Goal: Task Accomplishment & Management: Use online tool/utility

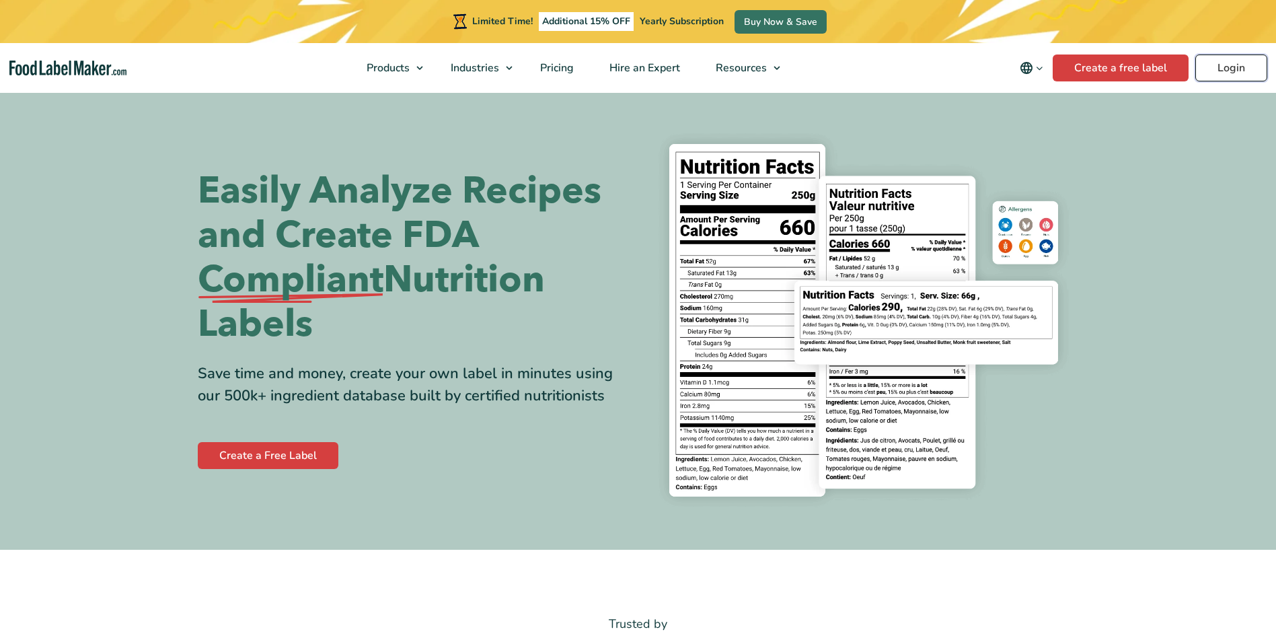
drag, startPoint x: 0, startPoint y: 0, endPoint x: 1243, endPoint y: 63, distance: 1244.5
click at [1244, 63] on link "Login" at bounding box center [1231, 67] width 72 height 27
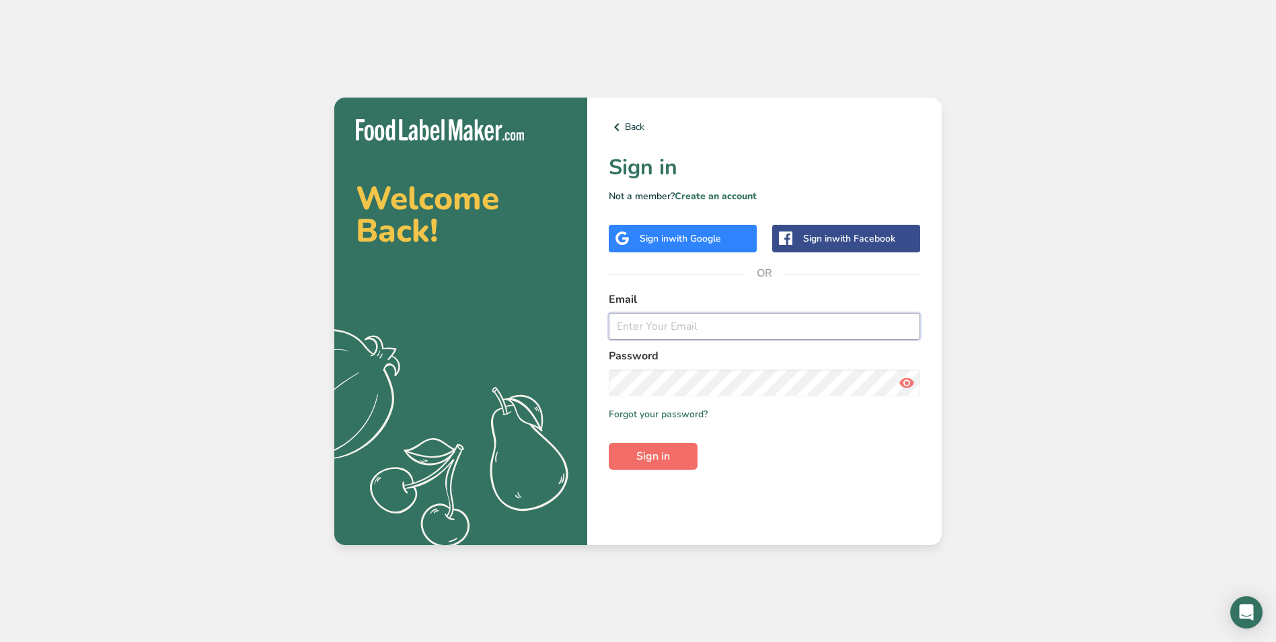
type input "[EMAIL_ADDRESS][DOMAIN_NAME]"
click at [651, 456] on span "Sign in" at bounding box center [653, 456] width 34 height 16
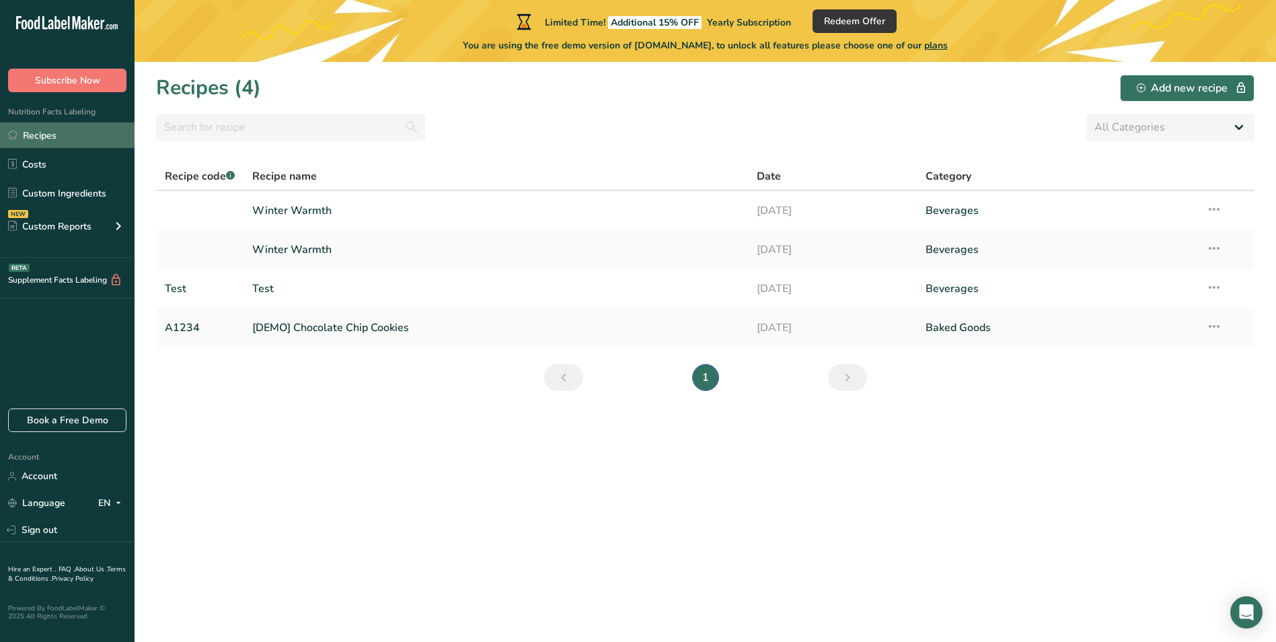
click at [52, 137] on link "Recipes" at bounding box center [67, 135] width 135 height 26
click at [54, 132] on link "Recipes" at bounding box center [67, 135] width 135 height 26
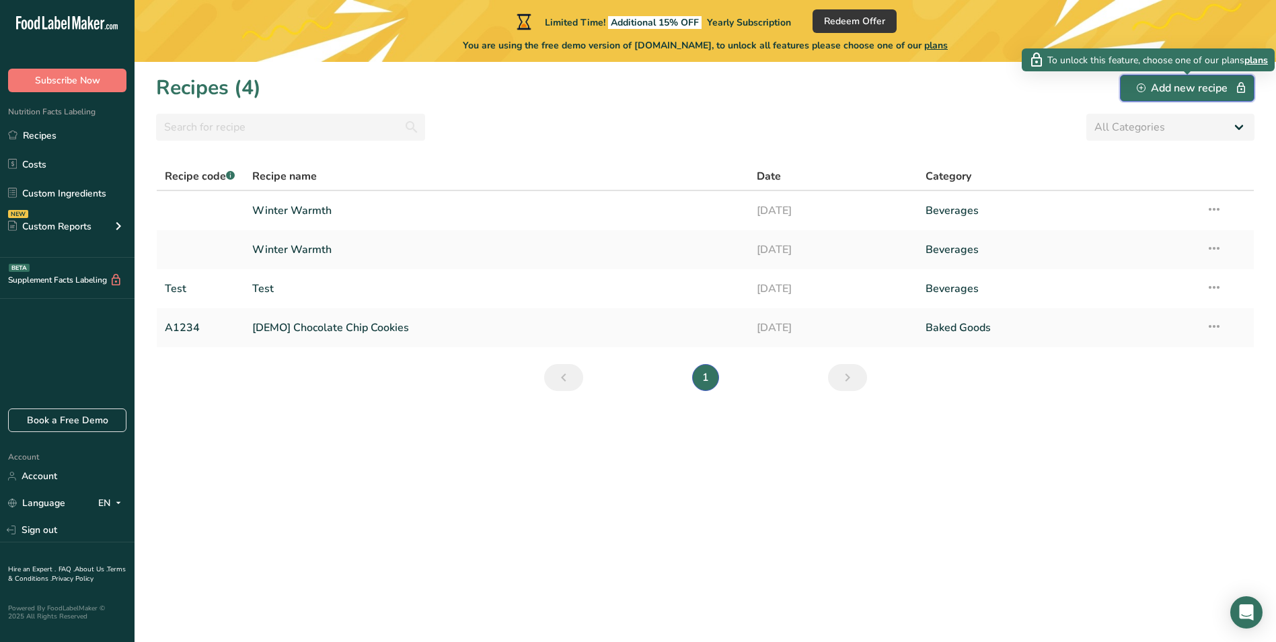
click at [1166, 83] on div "Add new recipe" at bounding box center [1187, 88] width 101 height 16
click at [1143, 87] on icon "button" at bounding box center [1141, 87] width 9 height 9
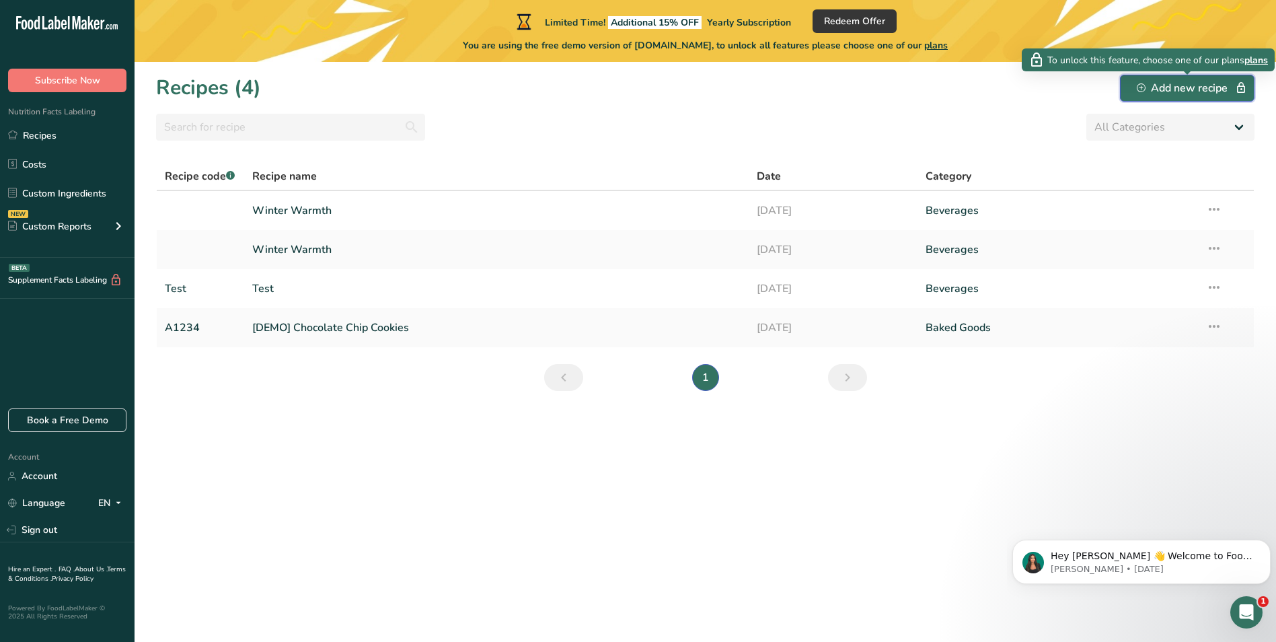
click at [1147, 85] on div "Add new recipe" at bounding box center [1187, 88] width 101 height 16
click at [1141, 83] on icon "button" at bounding box center [1141, 87] width 9 height 9
click at [1256, 60] on span "plans" at bounding box center [1256, 60] width 24 height 14
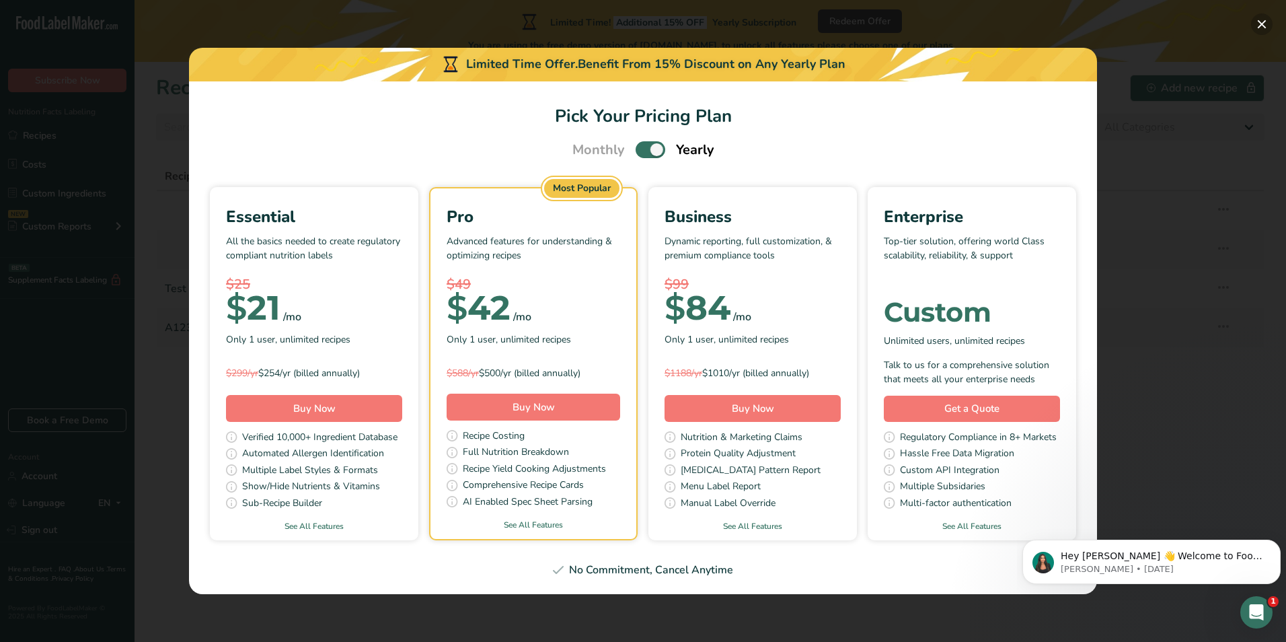
click at [1258, 26] on button "Pick Your Pricing Plan Modal" at bounding box center [1262, 24] width 22 height 22
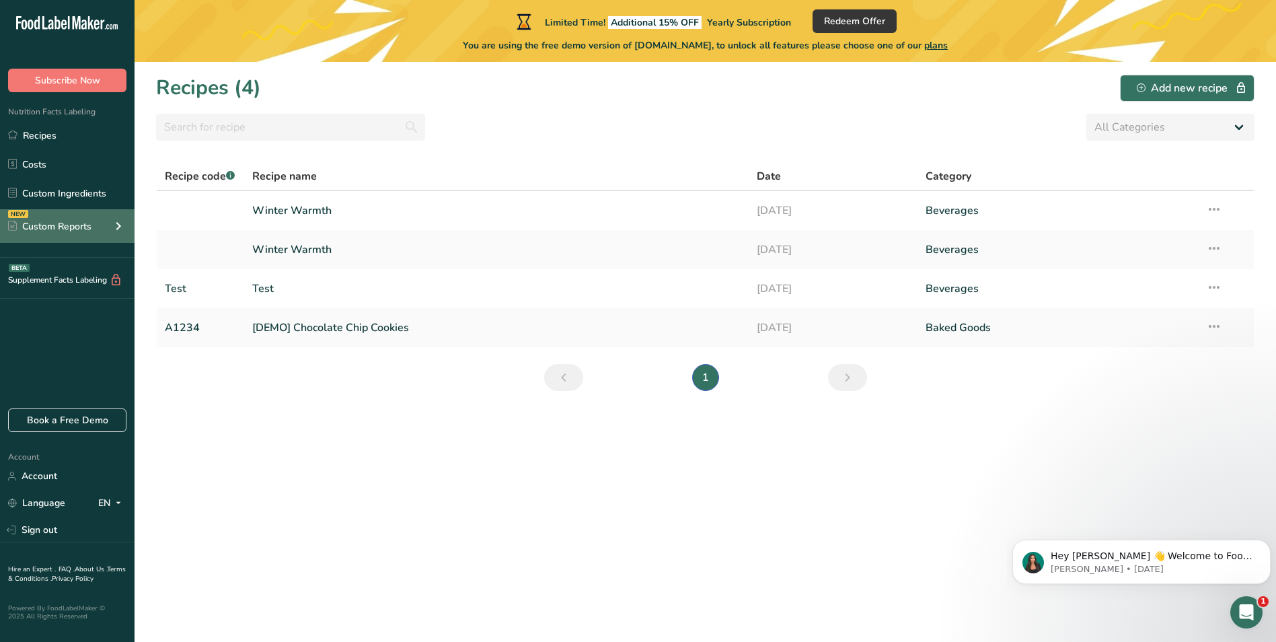
click at [49, 225] on div "Custom Reports" at bounding box center [49, 226] width 83 height 14
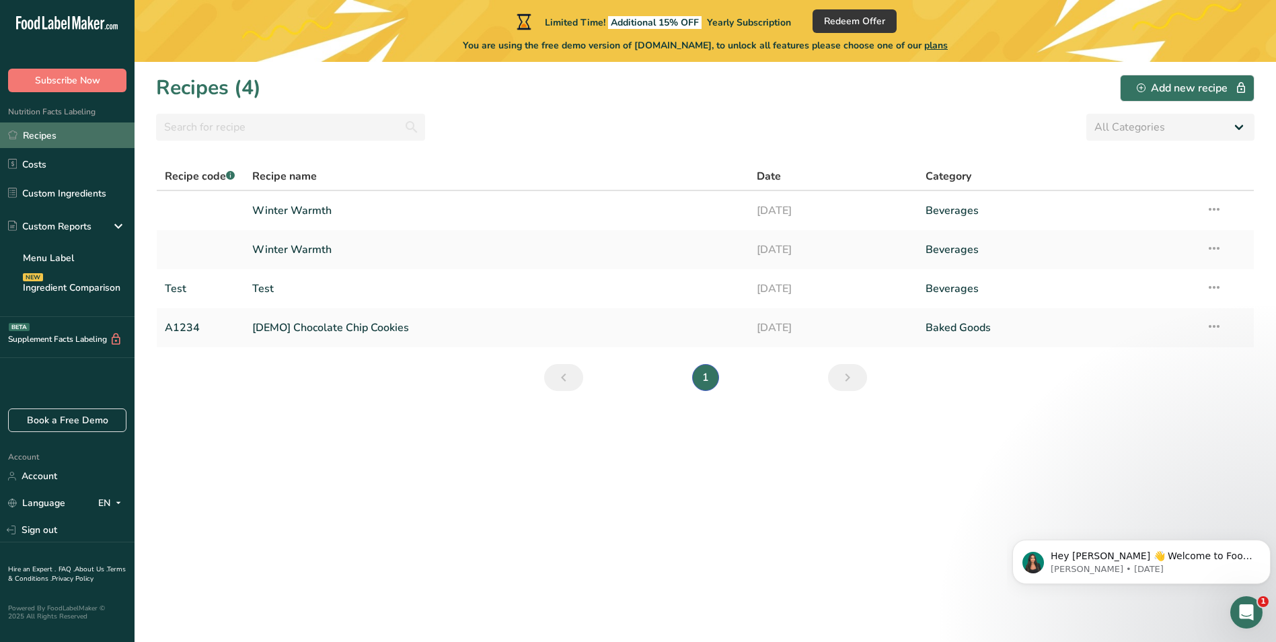
click at [37, 131] on link "Recipes" at bounding box center [67, 135] width 135 height 26
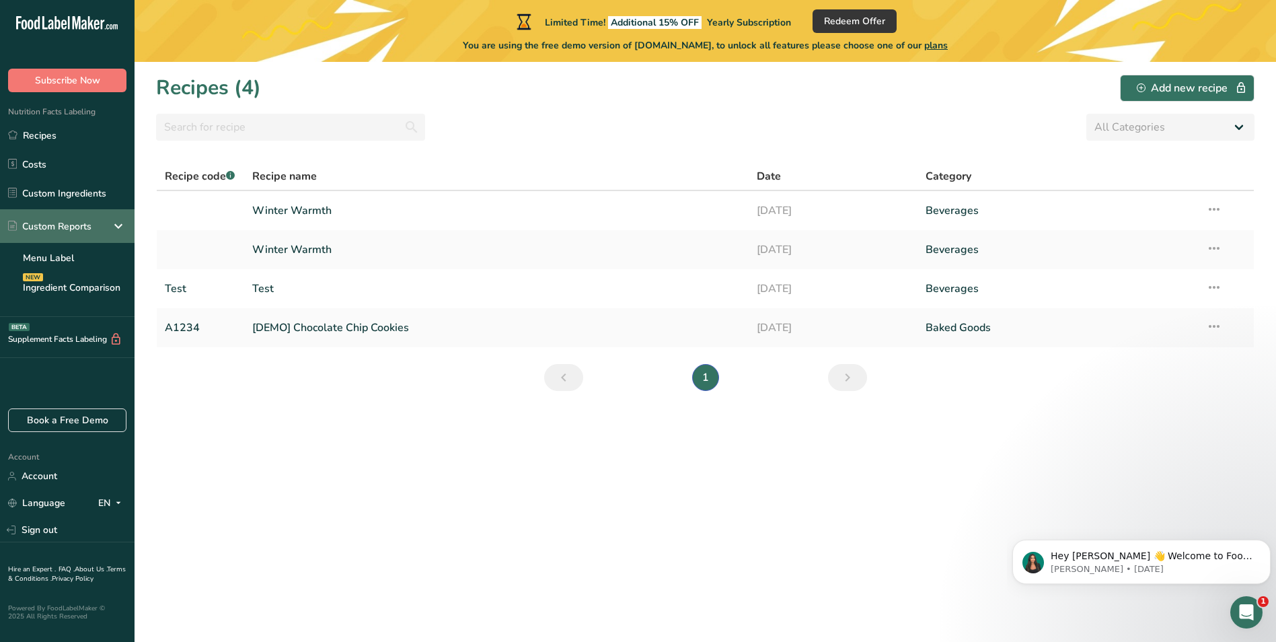
click at [79, 219] on div "Custom Reports" at bounding box center [49, 226] width 83 height 14
click at [81, 219] on div "Custom Reports" at bounding box center [49, 226] width 83 height 14
click at [59, 75] on span "Subscribe Now" at bounding box center [67, 80] width 65 height 14
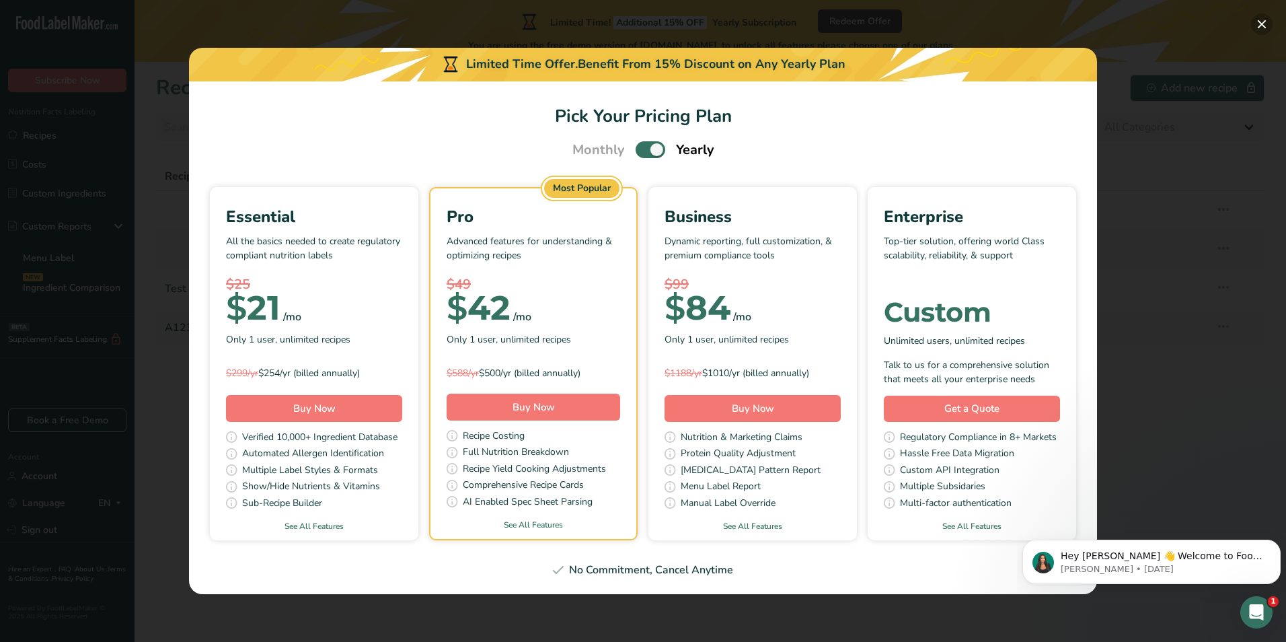
click at [1261, 23] on button "Pick Your Pricing Plan Modal" at bounding box center [1262, 24] width 22 height 22
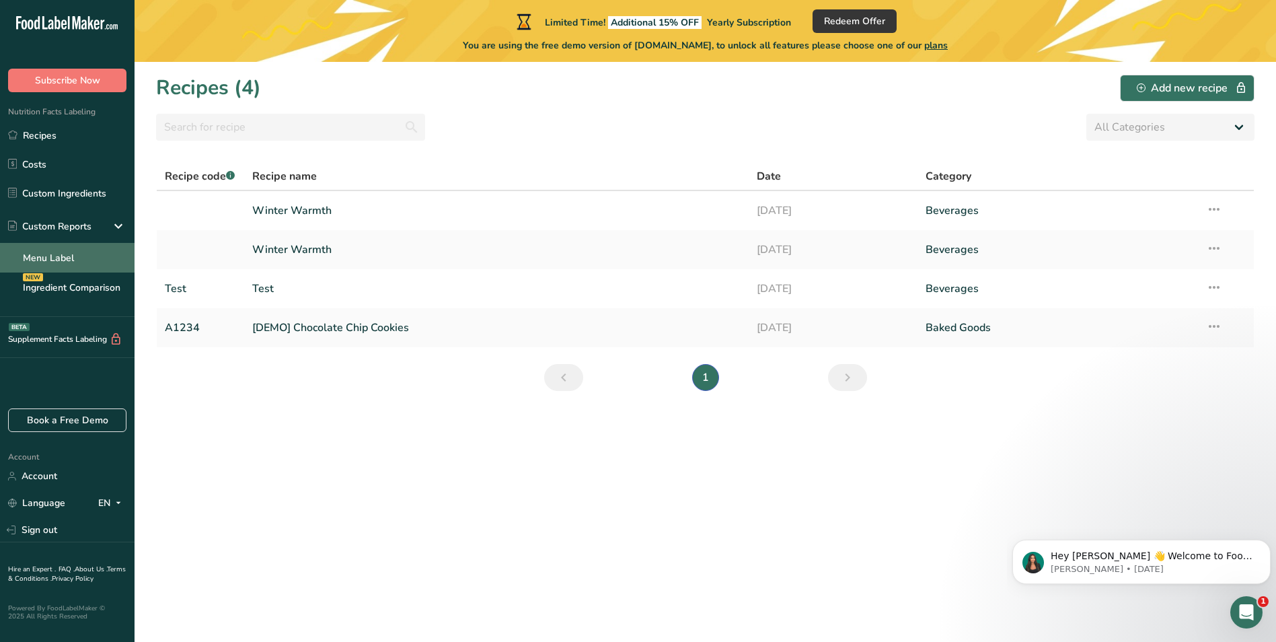
click at [49, 250] on link "Menu Label" at bounding box center [67, 258] width 135 height 30
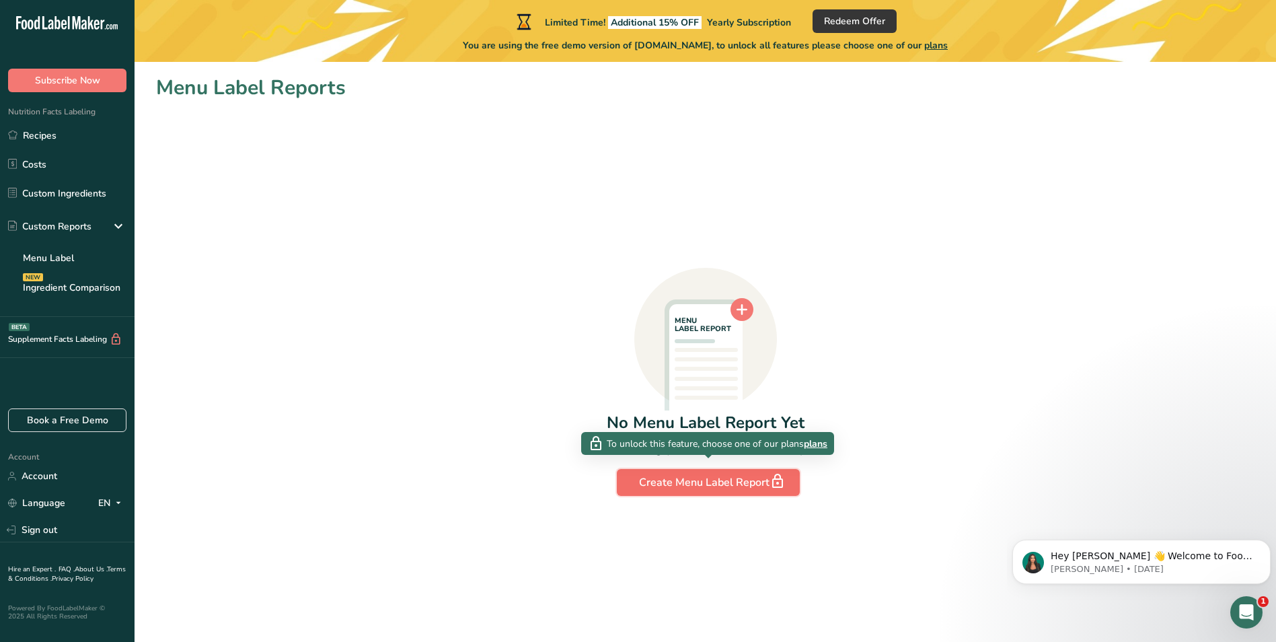
click at [695, 489] on div "Create Menu Label Report" at bounding box center [708, 482] width 139 height 19
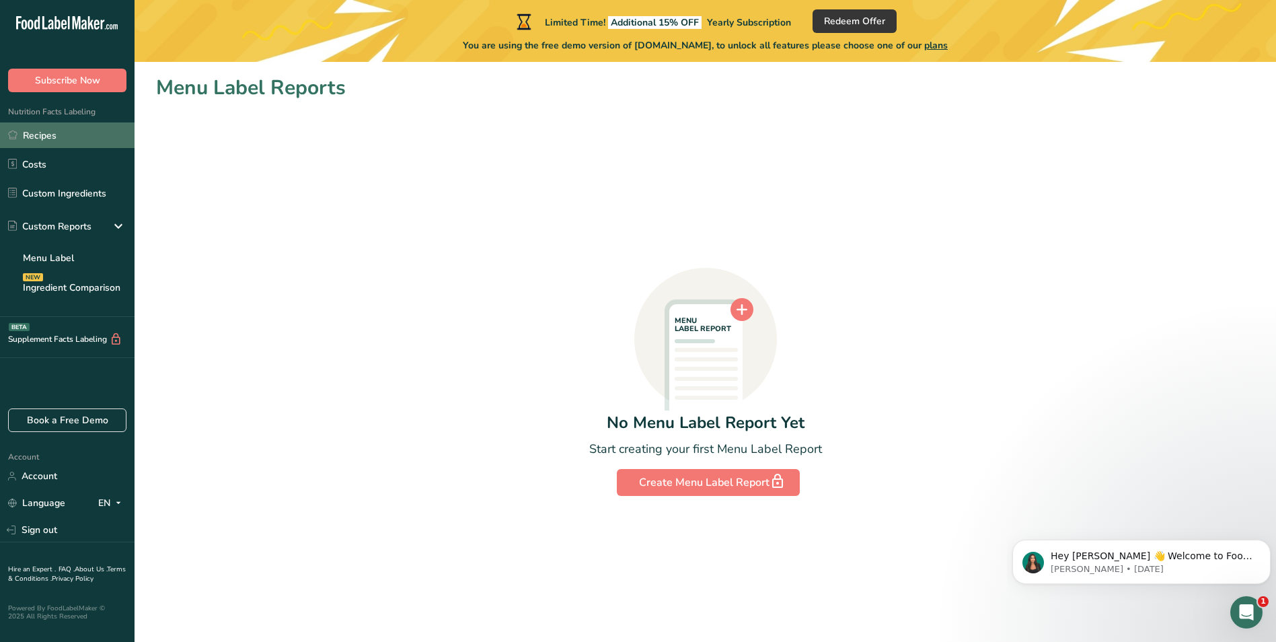
click at [42, 140] on link "Recipes" at bounding box center [67, 135] width 135 height 26
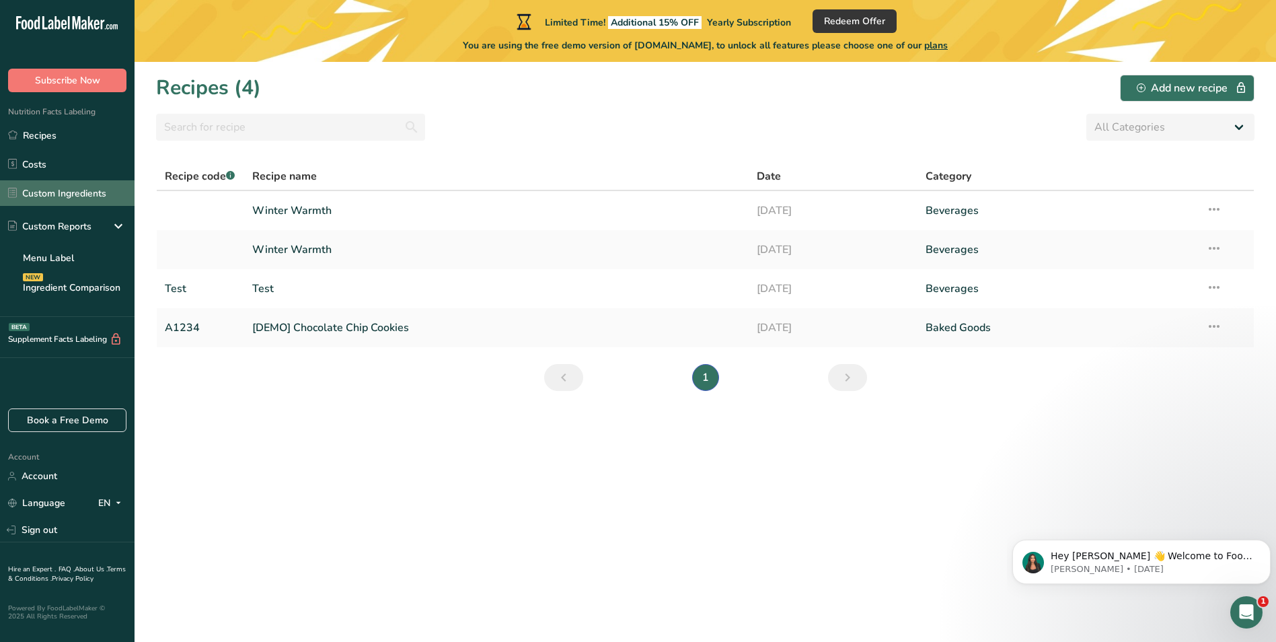
click at [89, 188] on link "Custom Ingredients" at bounding box center [67, 193] width 135 height 26
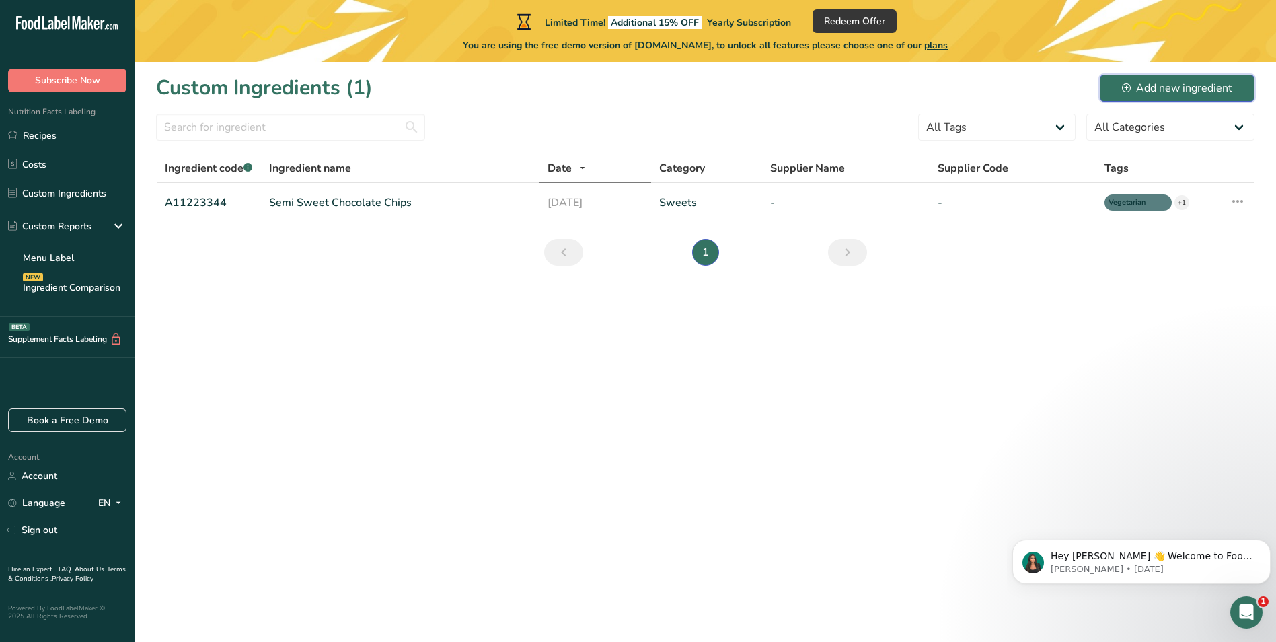
click at [1124, 89] on icon at bounding box center [1126, 87] width 9 height 9
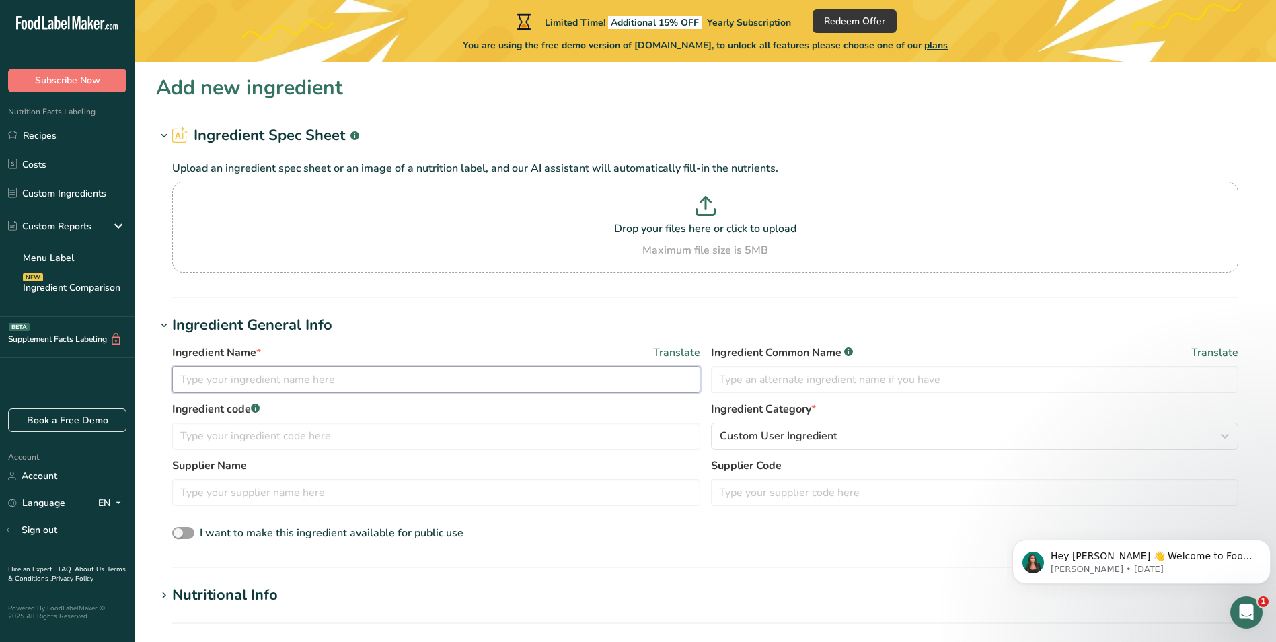
click at [583, 381] on input "text" at bounding box center [436, 379] width 528 height 27
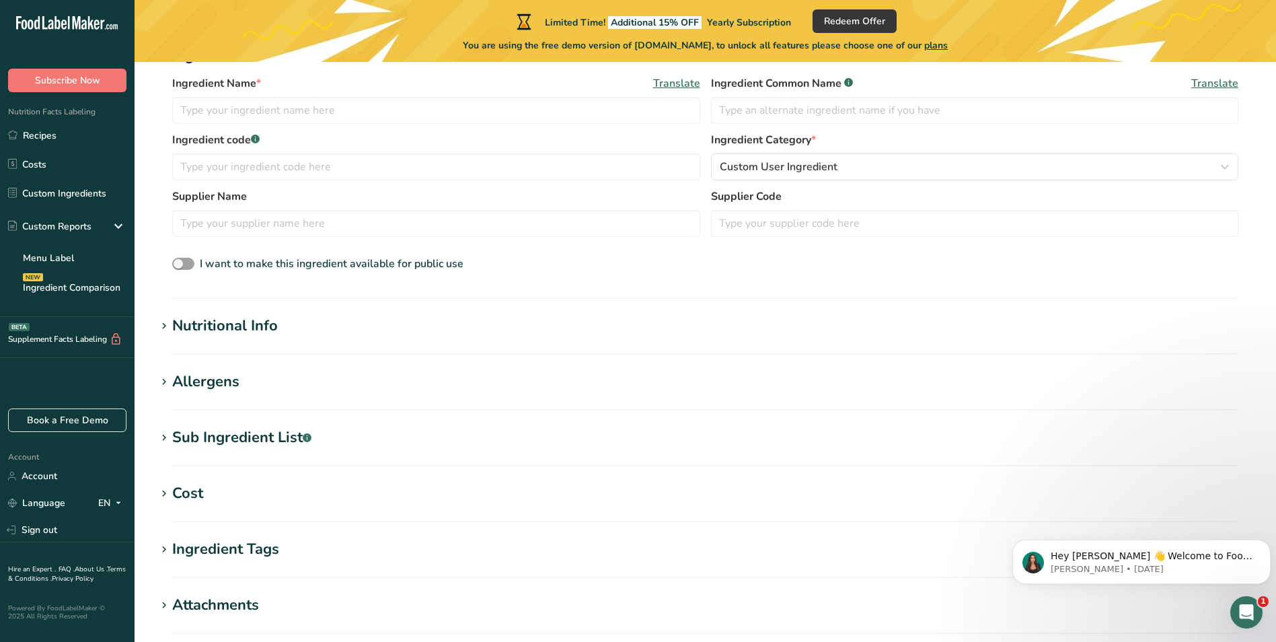
click at [204, 338] on section "Nutritional Info Serving Size .a-a{fill:#347362;}.b-a{fill:#fff;} Add ingredien…" at bounding box center [705, 335] width 1098 height 40
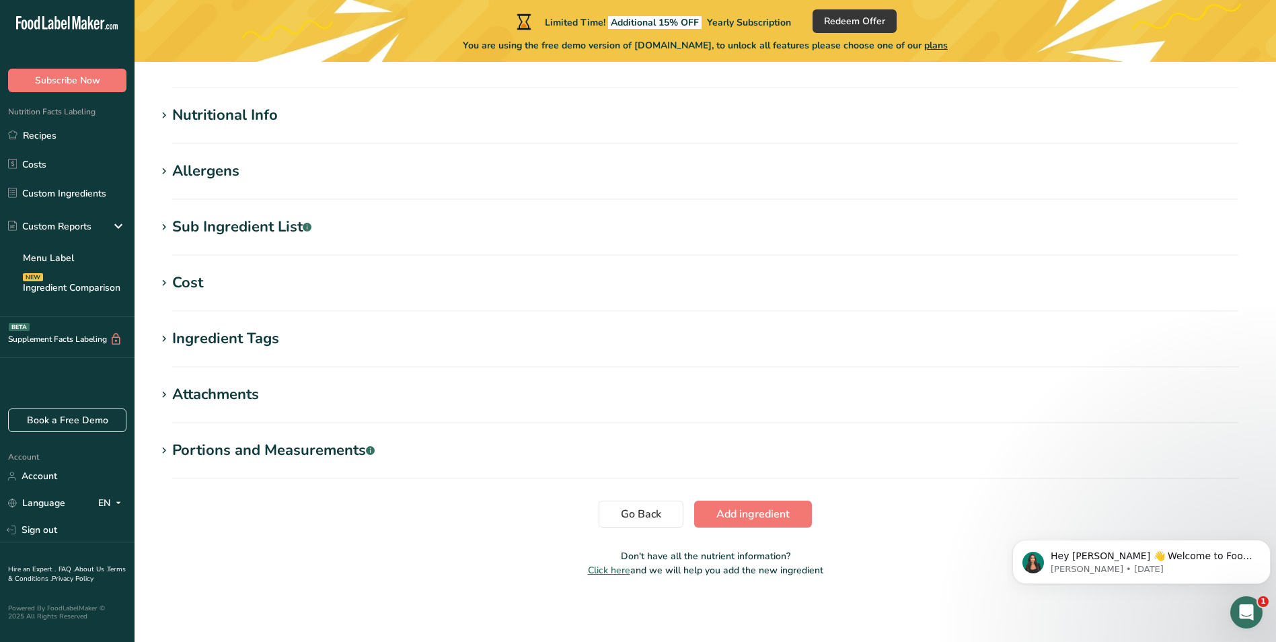
scroll to position [0, 0]
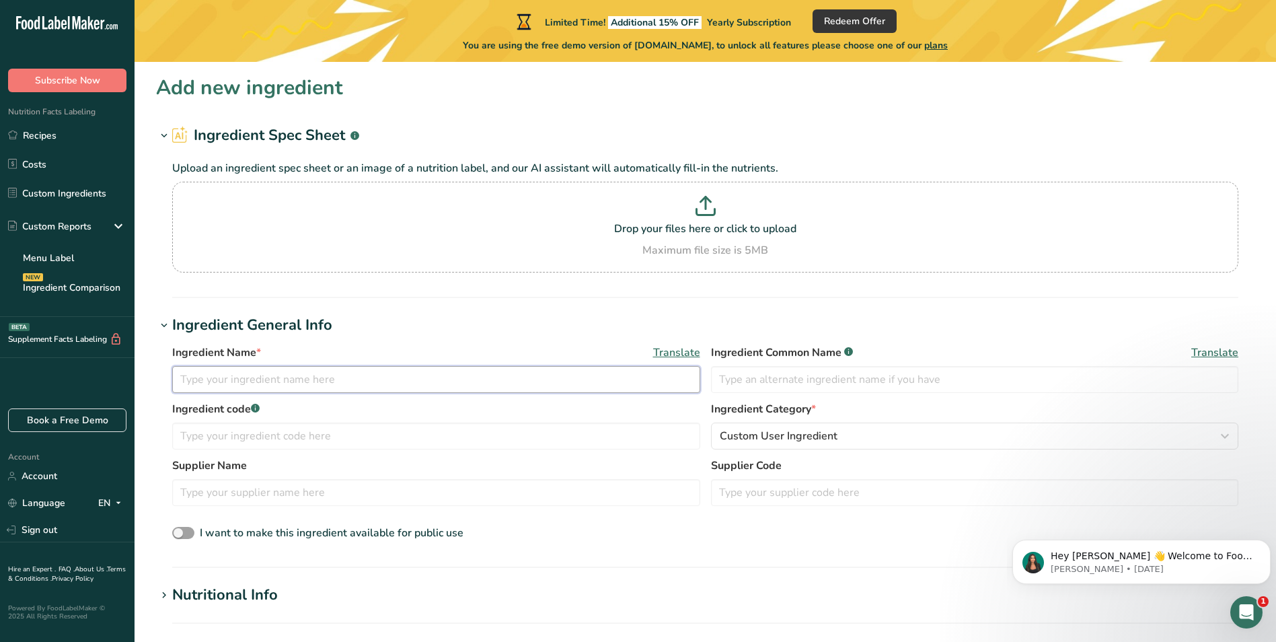
click at [247, 379] on input "text" at bounding box center [436, 379] width 528 height 27
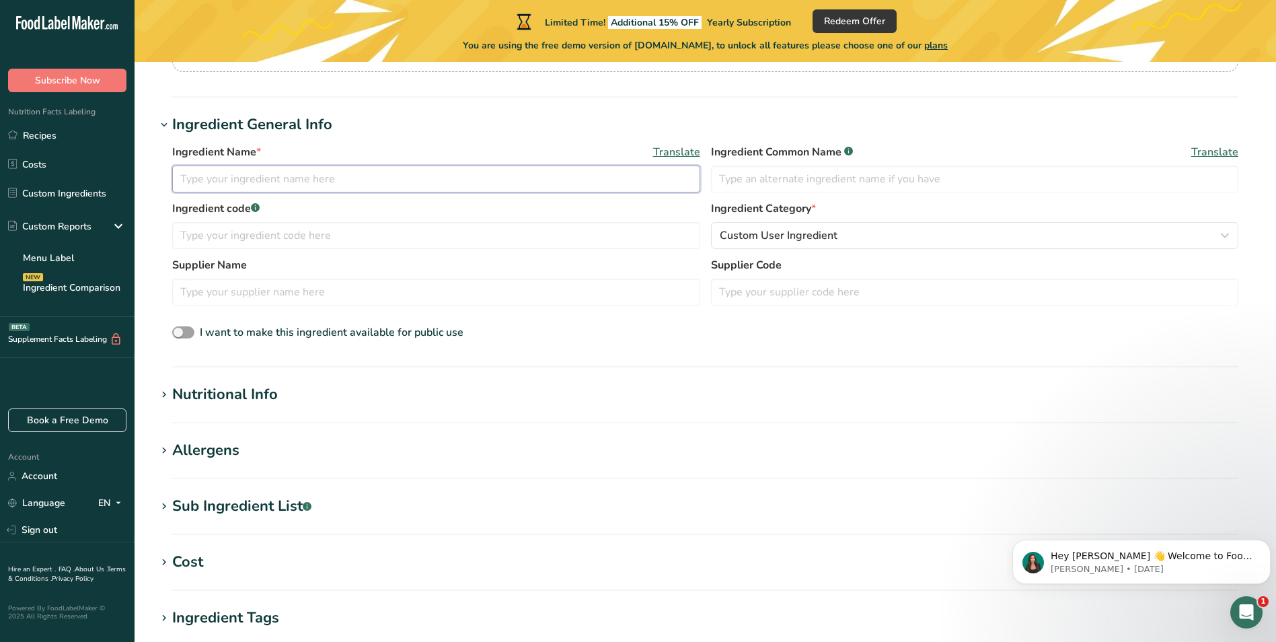
scroll to position [202, 0]
click at [185, 388] on div "Nutritional Info" at bounding box center [225, 393] width 106 height 22
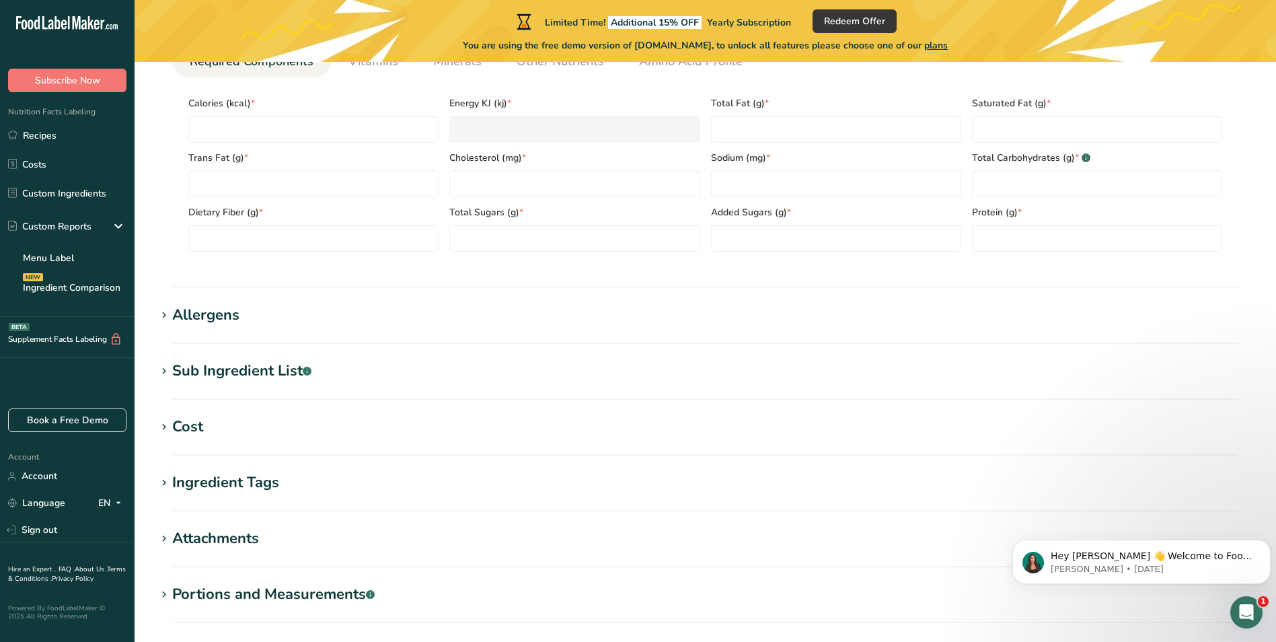
scroll to position [673, 0]
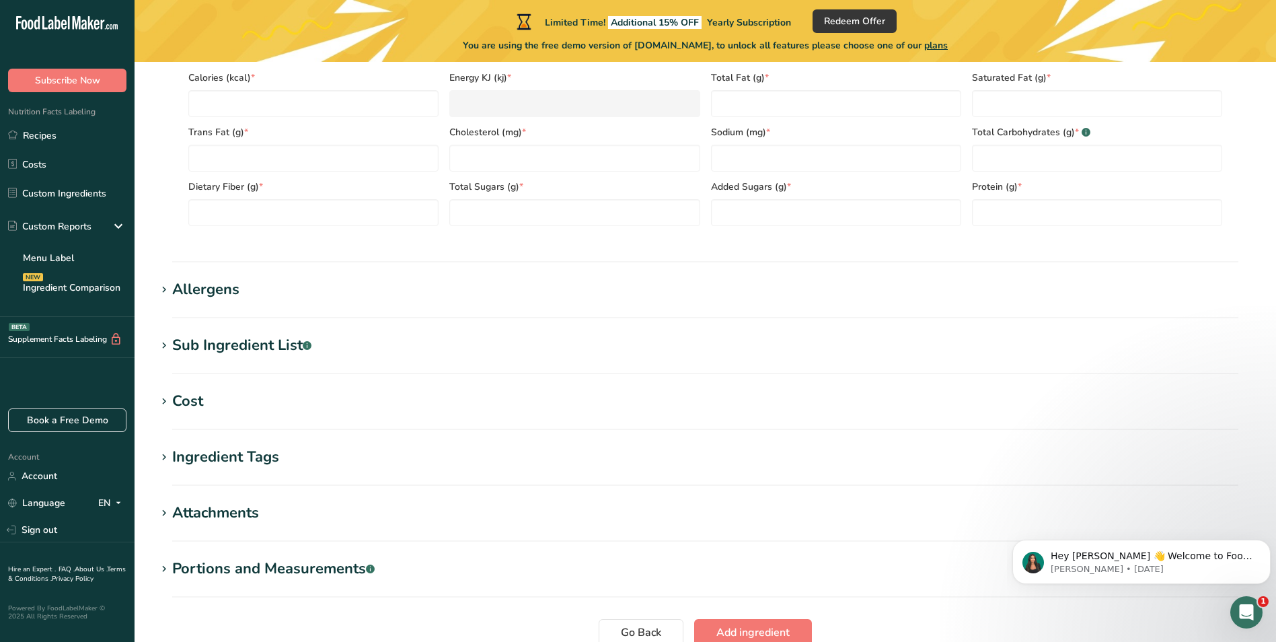
click at [204, 294] on div "Allergens" at bounding box center [205, 289] width 67 height 22
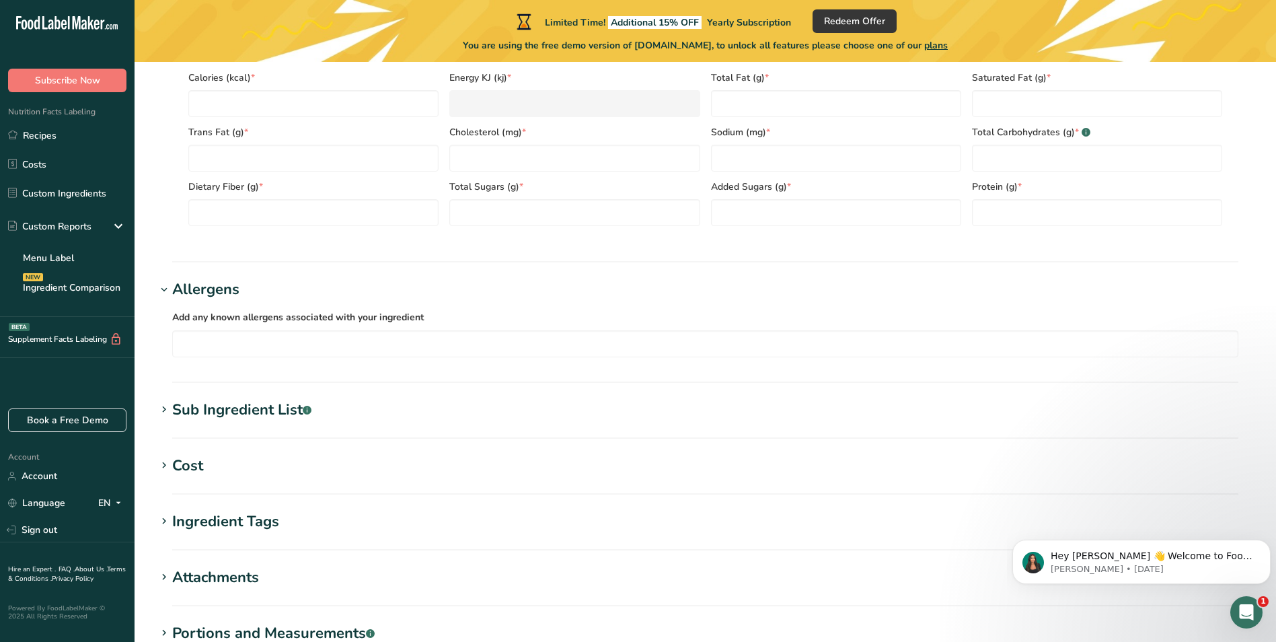
click at [219, 397] on section "Add new ingredient Ingredient Spec Sheet .a-a{fill:#347362;}.b-a{fill:#fff;} Up…" at bounding box center [705, 85] width 1141 height 1392
click at [219, 408] on div "Sub Ingredient List .a-a{fill:#347362;}.b-a{fill:#fff;}" at bounding box center [241, 410] width 139 height 22
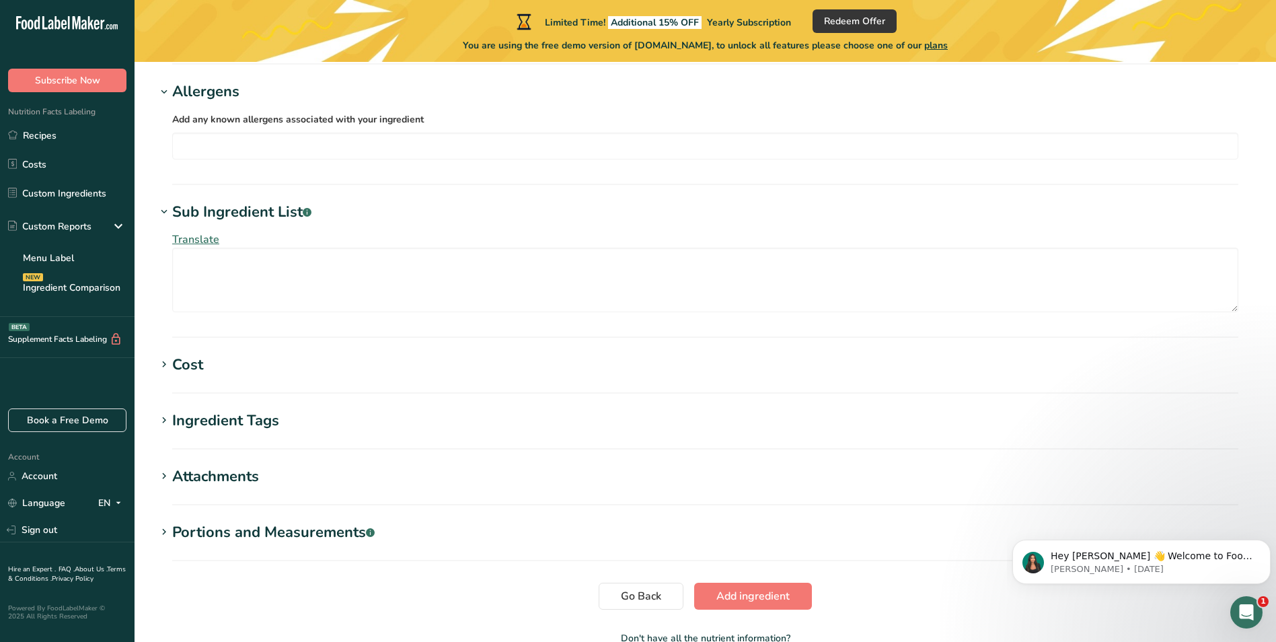
scroll to position [874, 0]
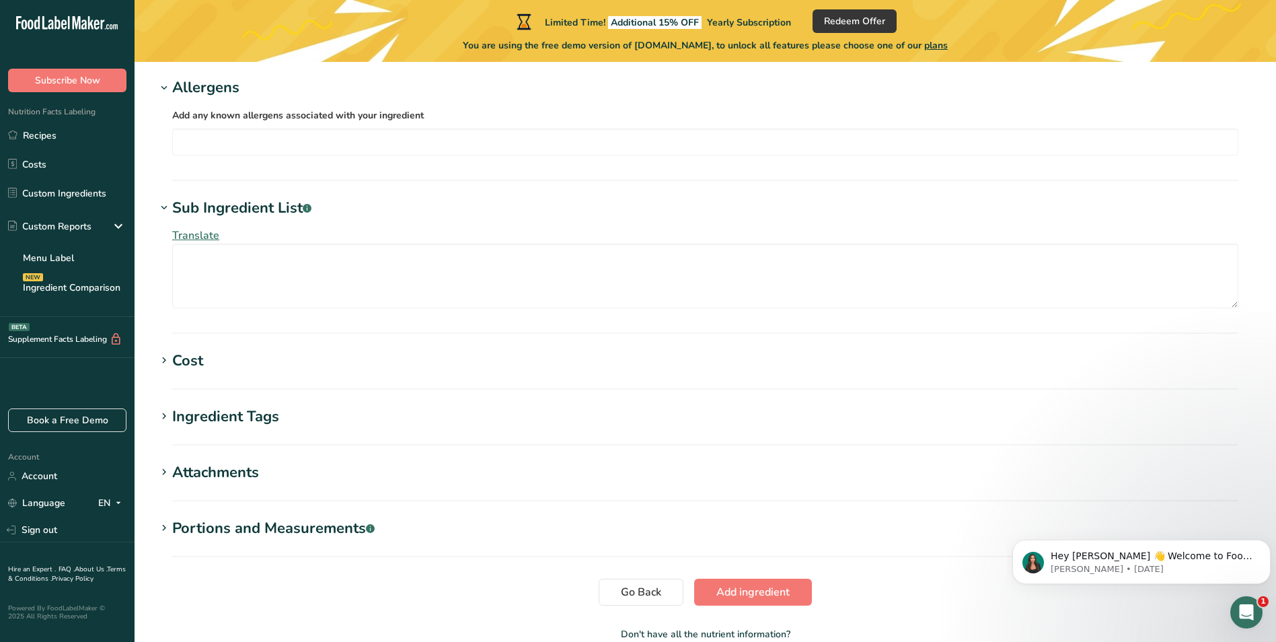
click at [201, 356] on div "Cost" at bounding box center [187, 361] width 31 height 22
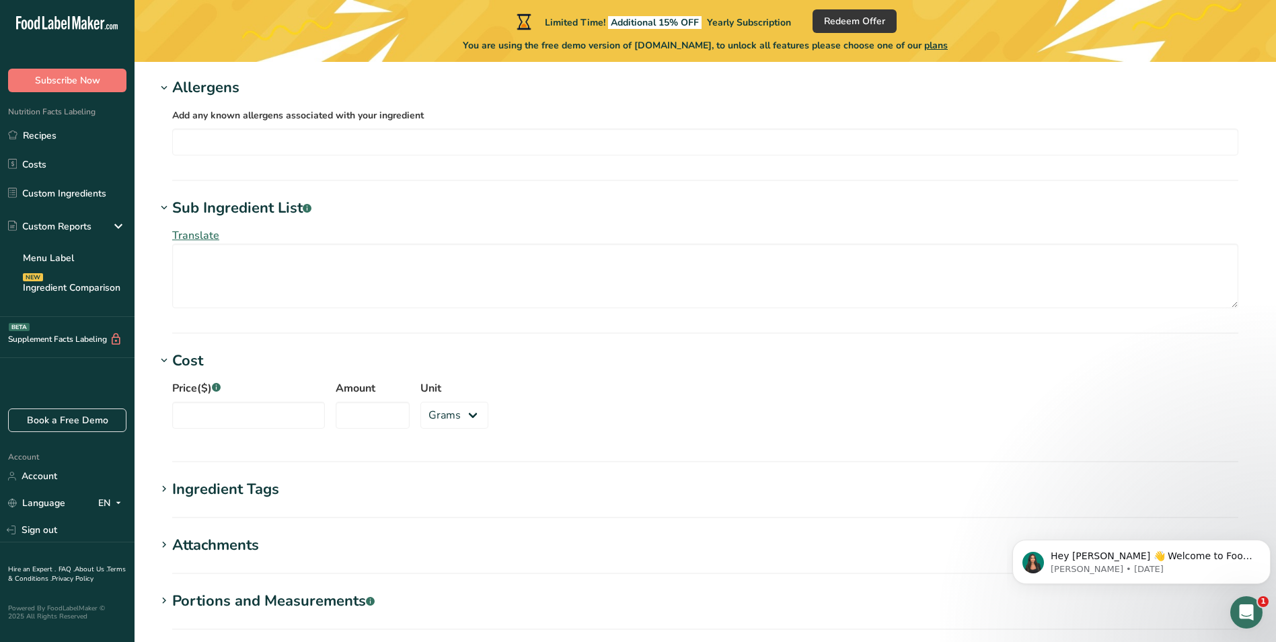
click at [228, 488] on div "Ingredient Tags" at bounding box center [225, 489] width 107 height 22
click at [233, 584] on div "Attachments" at bounding box center [215, 588] width 87 height 22
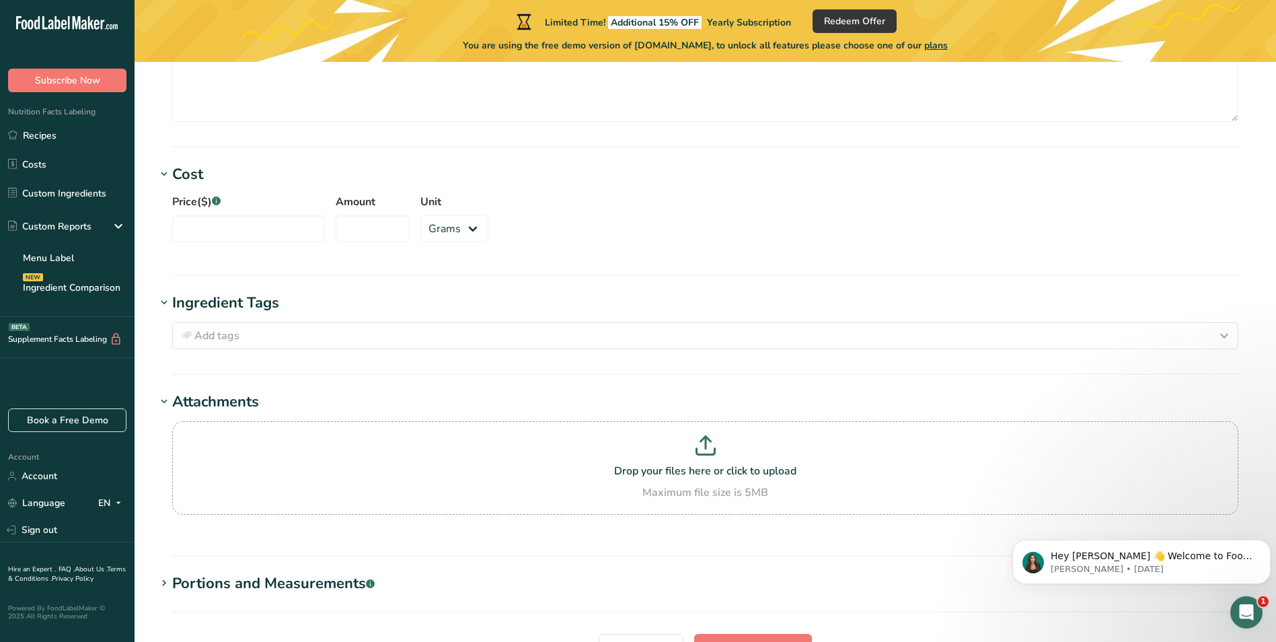
scroll to position [1143, 0]
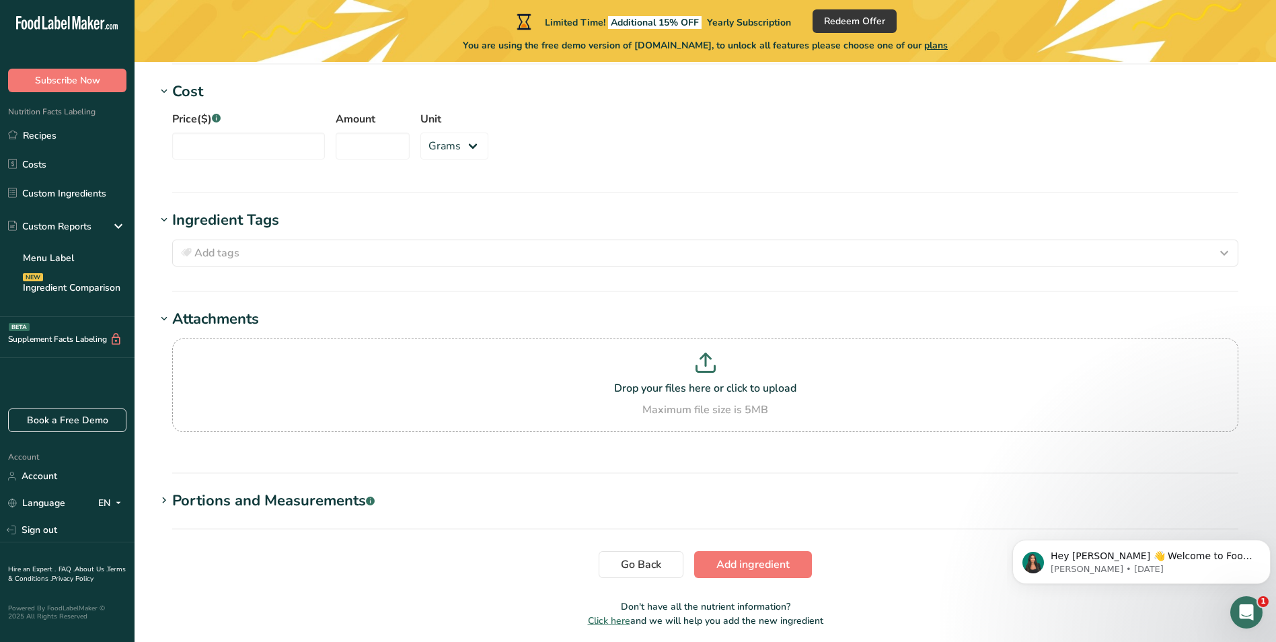
click at [243, 500] on div "Portions and Measurements .a-a{fill:#347362;}.b-a{fill:#fff;}" at bounding box center [273, 501] width 202 height 22
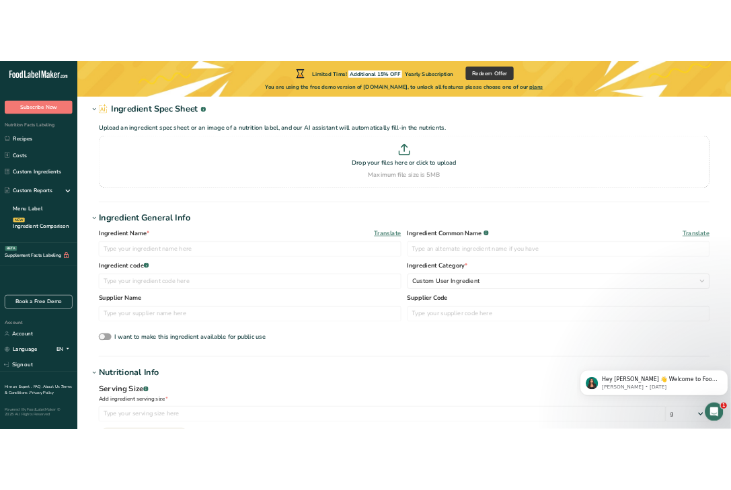
scroll to position [0, 0]
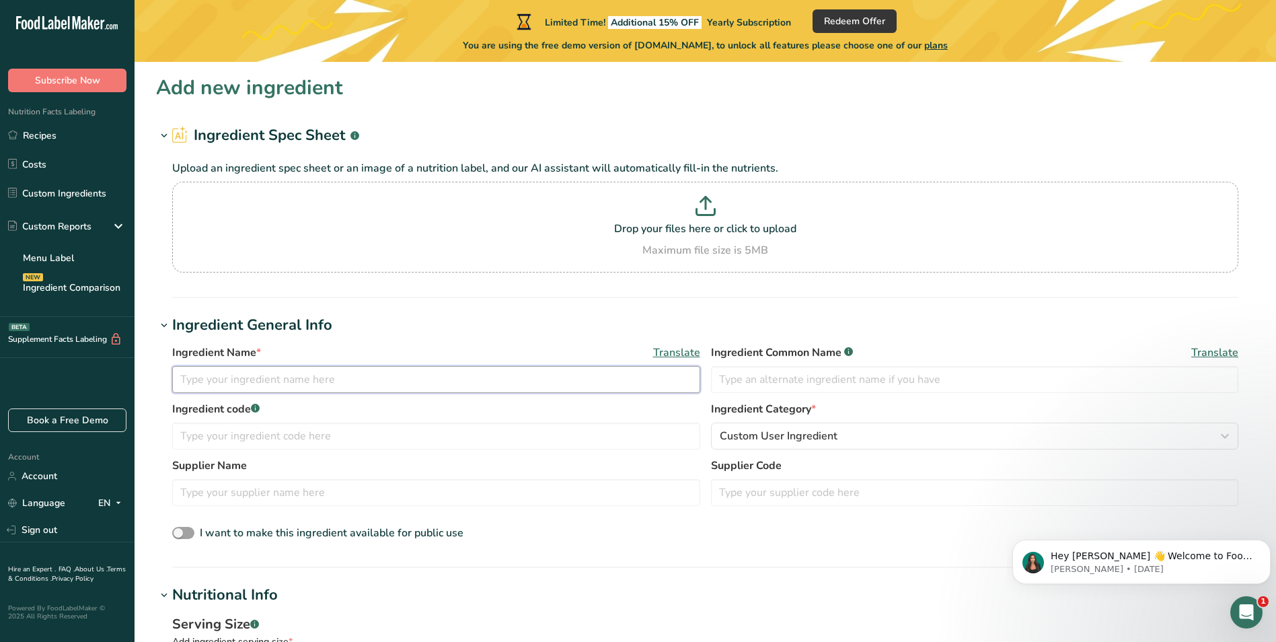
click at [436, 381] on input "text" at bounding box center [436, 379] width 528 height 27
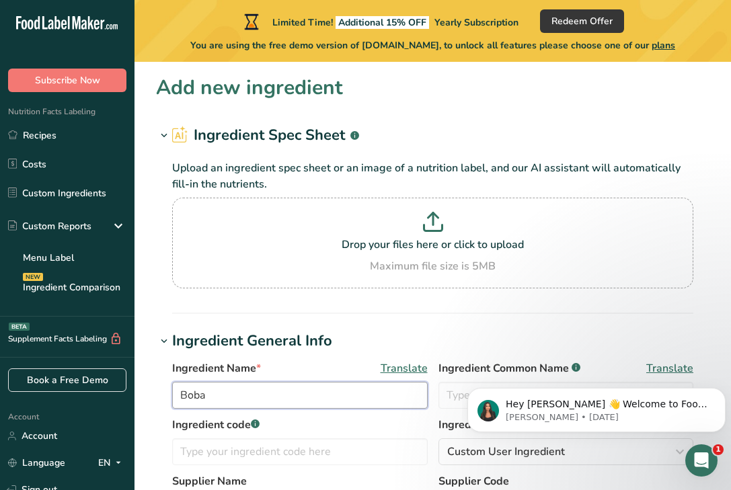
type input "Boba"
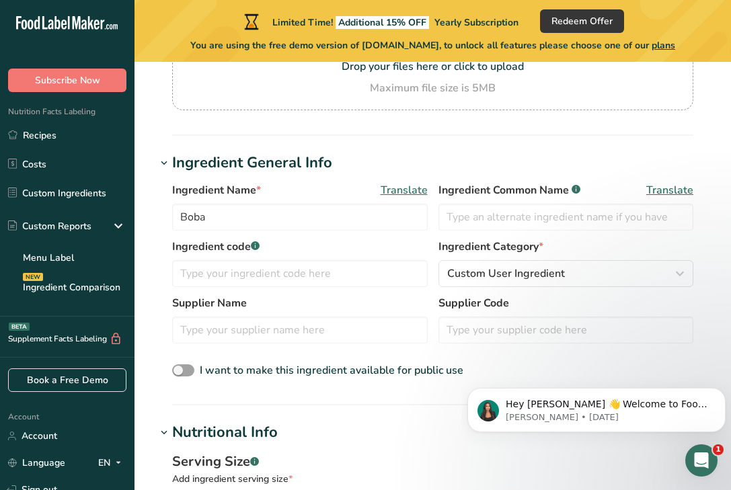
scroll to position [202, 0]
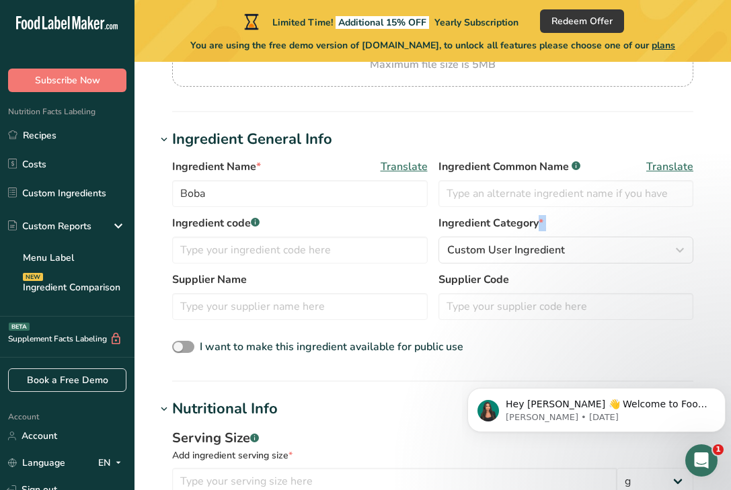
click at [470, 235] on div "Ingredient Category * Custom User Ingredient Standard Categories Custom Categor…" at bounding box center [566, 239] width 256 height 48
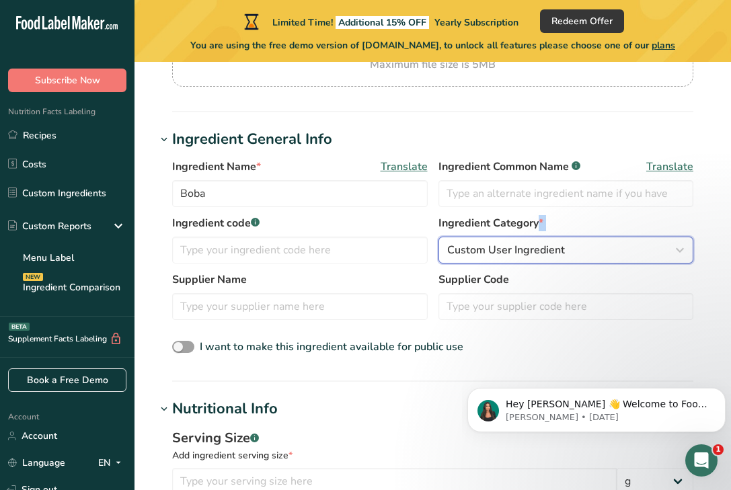
drag, startPoint x: 470, startPoint y: 235, endPoint x: 487, endPoint y: 252, distance: 23.3
click at [487, 252] on span "Custom User Ingredient" at bounding box center [506, 250] width 118 height 16
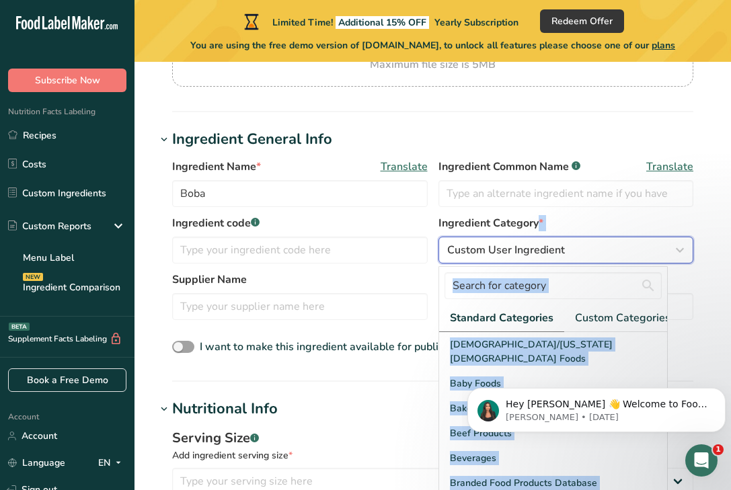
click at [655, 256] on div "Custom User Ingredient" at bounding box center [562, 250] width 230 height 16
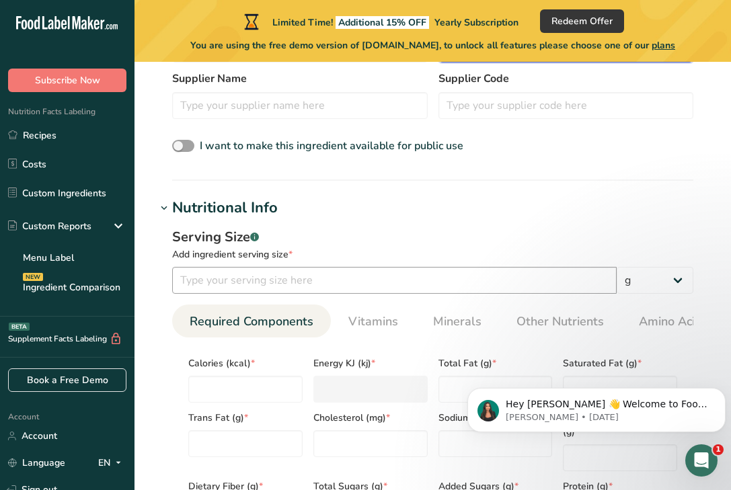
scroll to position [404, 0]
click at [256, 284] on input "number" at bounding box center [394, 279] width 445 height 27
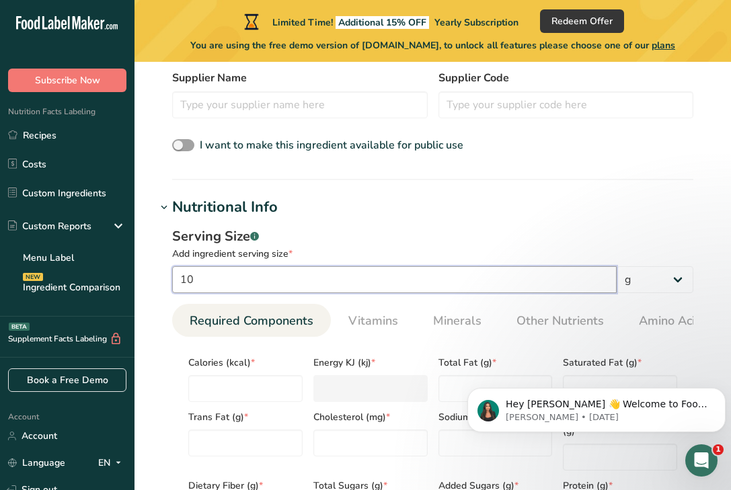
type input "10"
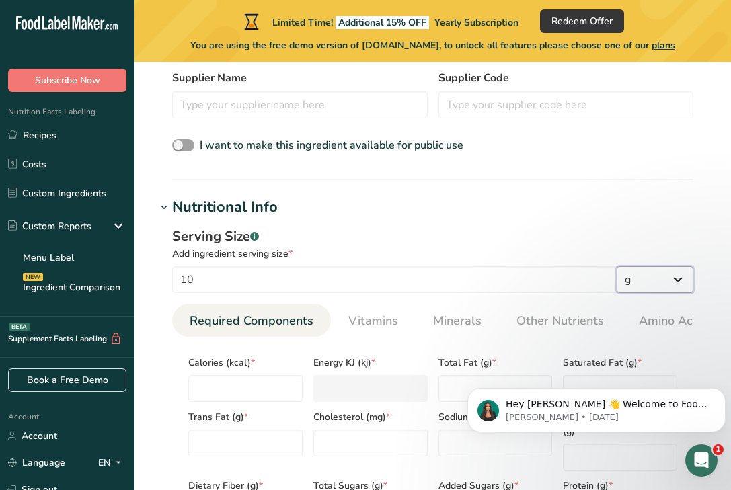
click at [681, 280] on select "g kg mg mcg lb oz l mL fl oz tbsp tsp cup qt gallon" at bounding box center [655, 279] width 77 height 27
select select "18"
click at [617, 266] on select "g kg mg mcg lb oz l mL fl oz tbsp tsp cup qt gallon" at bounding box center [655, 279] width 77 height 27
select select "22"
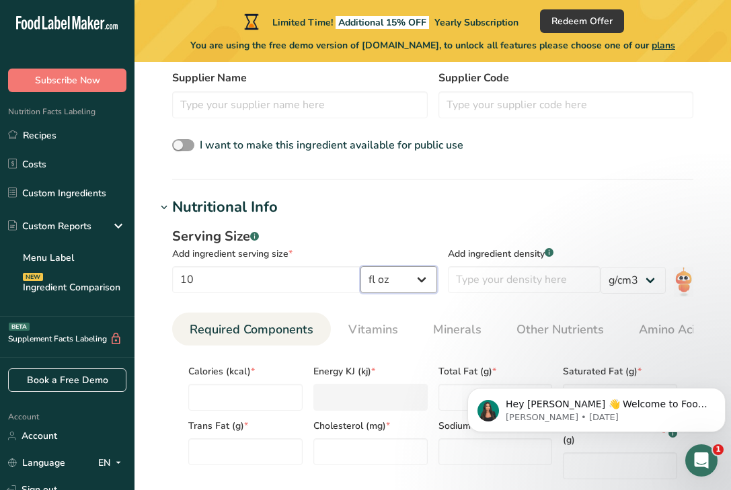
click at [430, 276] on select "g kg mg mcg lb oz l mL fl oz tbsp tsp cup qt gallon" at bounding box center [398, 279] width 77 height 27
click at [371, 266] on select "g kg mg mcg lb oz l mL fl oz tbsp tsp cup qt gallon" at bounding box center [398, 279] width 77 height 27
click at [269, 395] on input "number" at bounding box center [245, 397] width 114 height 27
type input "8"
type KJ "33.5"
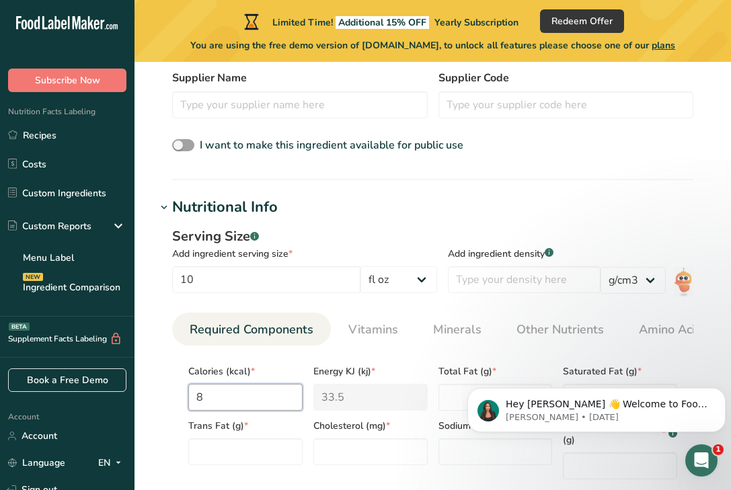
type input "83"
type KJ "347.3"
type input "83"
type Fat "0"
click at [720, 397] on button "Dismiss notification" at bounding box center [721, 391] width 17 height 17
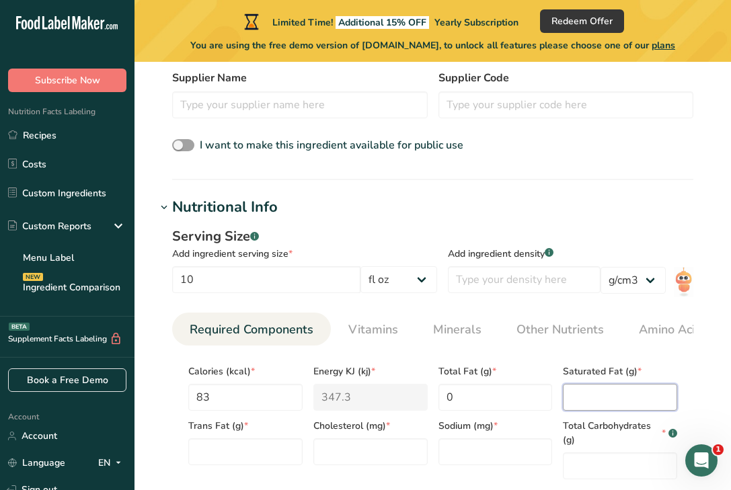
click at [603, 401] on Fat "number" at bounding box center [620, 397] width 114 height 27
type Fat "0"
type input "0"
type input "10"
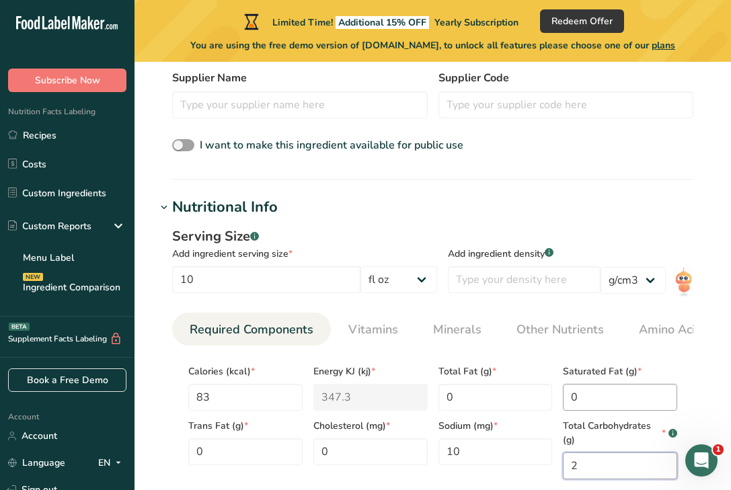
type Carbohydrates "0"
drag, startPoint x: 473, startPoint y: 459, endPoint x: 443, endPoint y: 457, distance: 31.0
click at [443, 457] on input "10" at bounding box center [495, 451] width 114 height 27
type input "8"
type Carbohydrates "20"
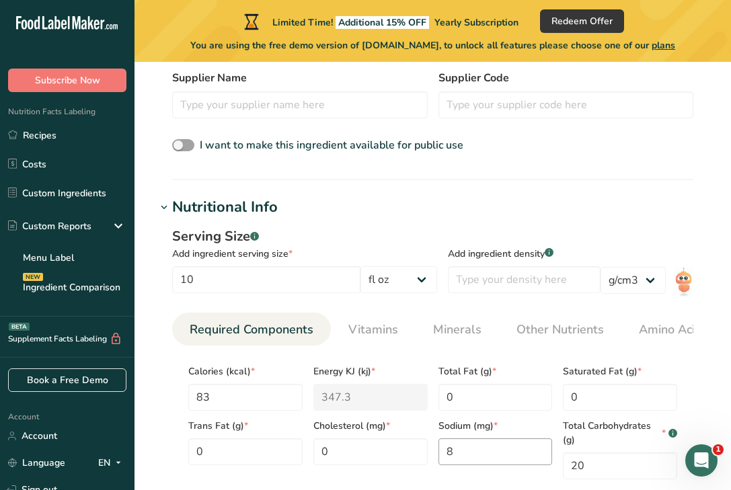
scroll to position [683, 0]
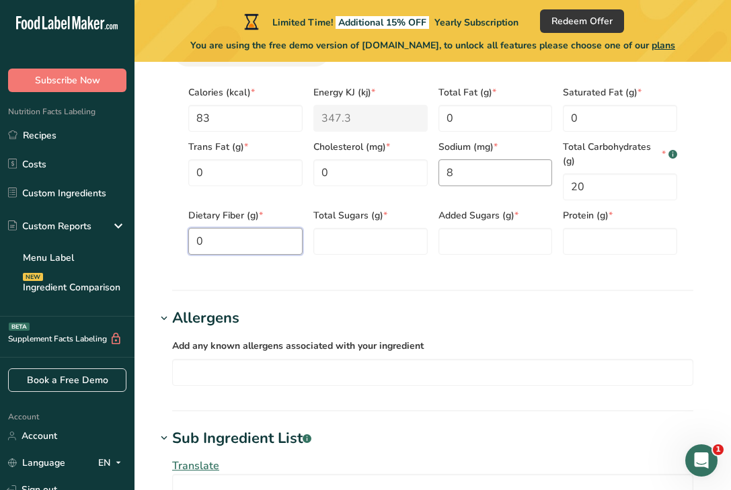
type Fiber "0"
type Sugars "20"
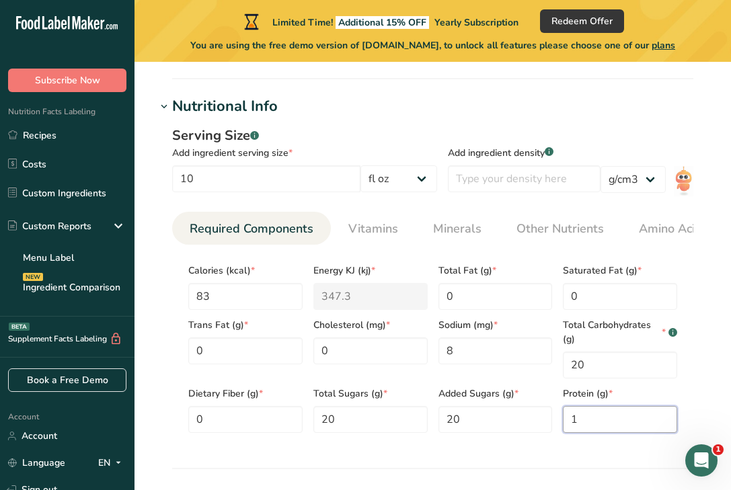
scroll to position [481, 0]
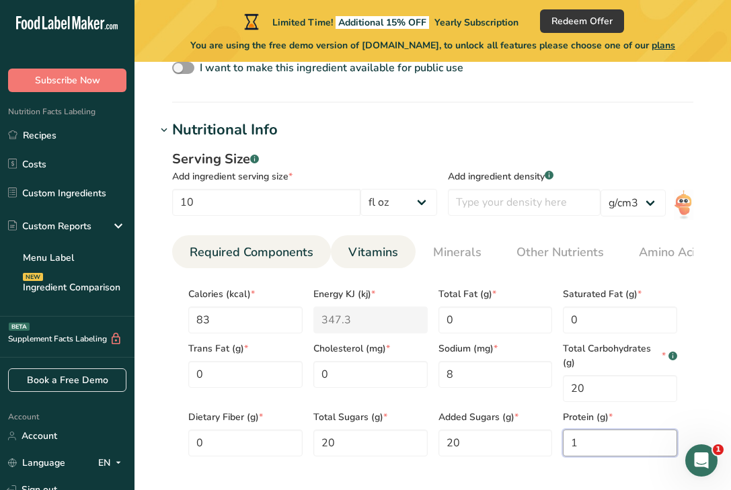
type input "1"
click at [382, 243] on span "Vitamins" at bounding box center [373, 252] width 50 height 18
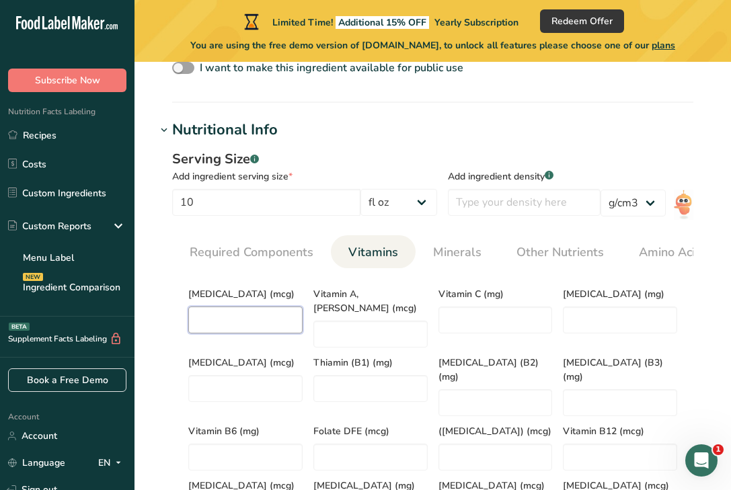
click at [234, 317] on D "number" at bounding box center [245, 320] width 114 height 27
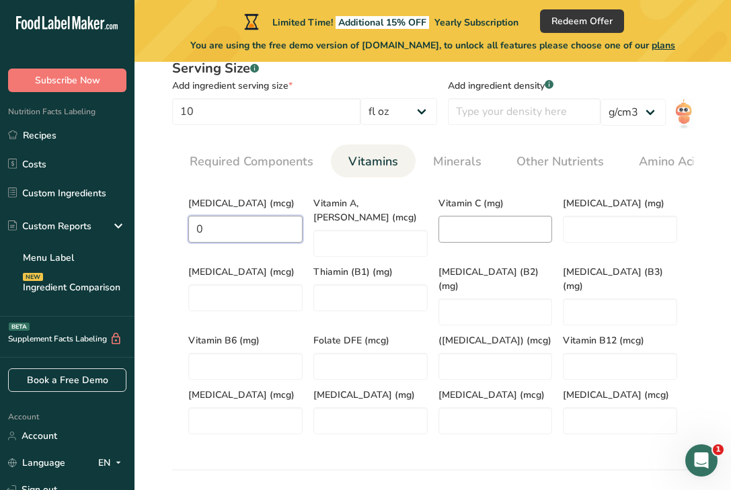
scroll to position [548, 0]
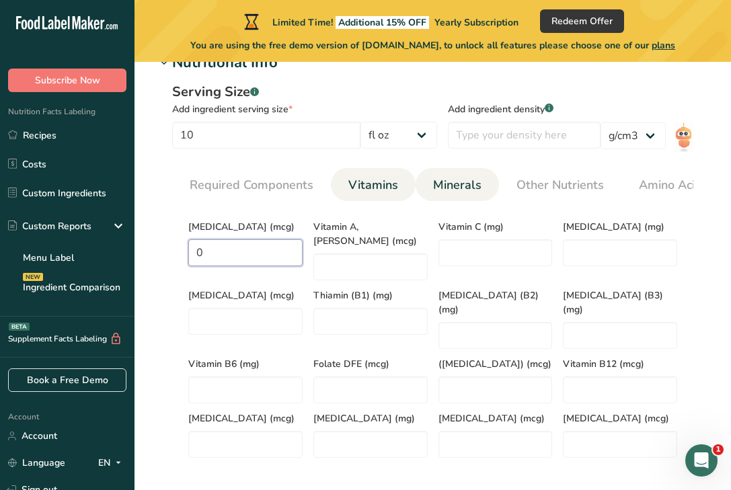
type D "0"
click at [462, 188] on span "Minerals" at bounding box center [457, 185] width 48 height 18
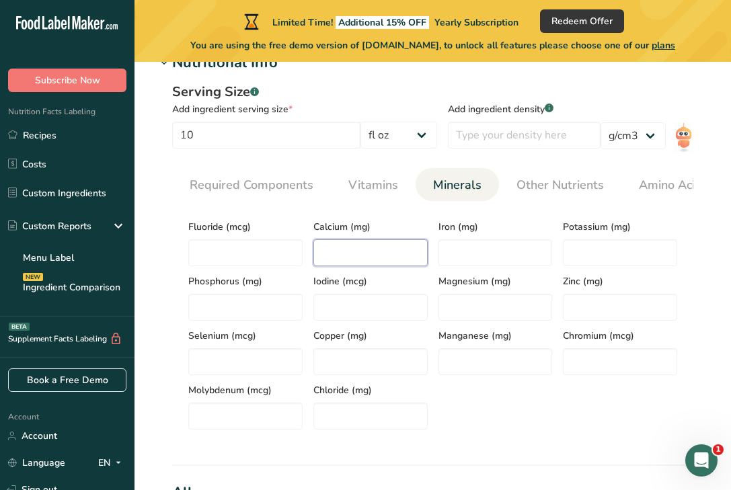
click at [368, 260] on input "number" at bounding box center [370, 252] width 114 height 27
type input "33"
click at [464, 260] on input "number" at bounding box center [495, 252] width 114 height 27
type input "0"
click at [602, 258] on input "number" at bounding box center [620, 252] width 114 height 27
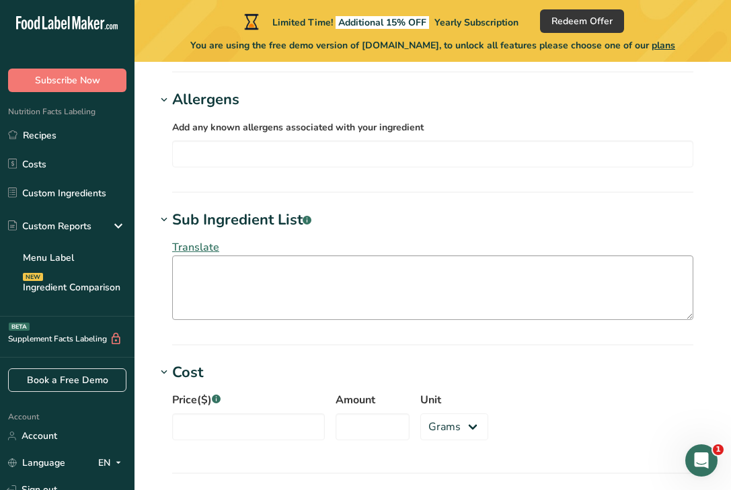
scroll to position [952, 0]
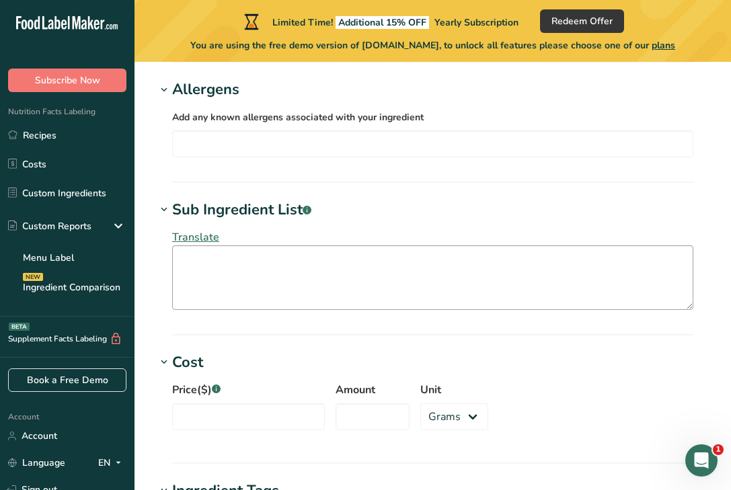
type input "24.9999"
click at [250, 270] on textarea at bounding box center [432, 277] width 521 height 65
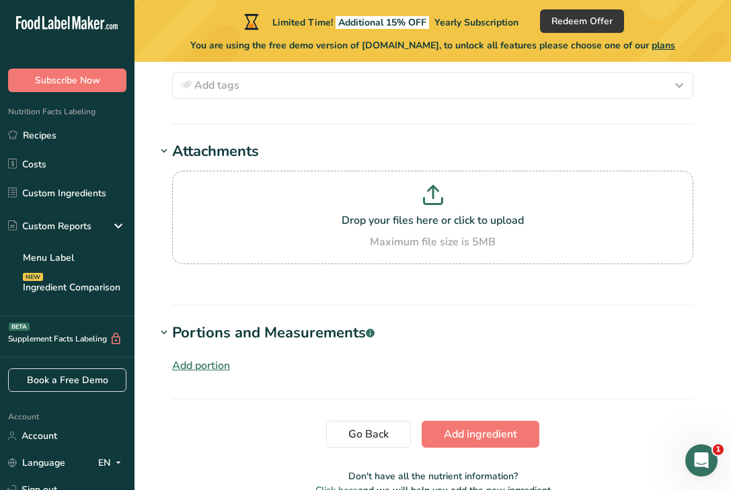
scroll to position [1422, 0]
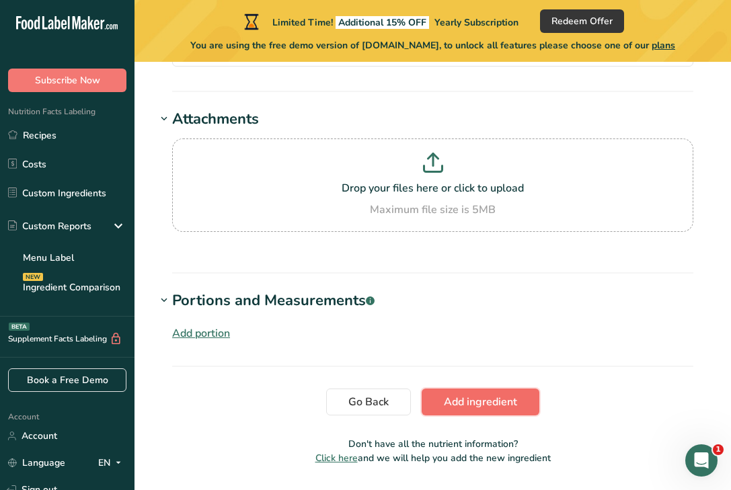
click at [494, 402] on span "Add ingredient" at bounding box center [480, 402] width 73 height 16
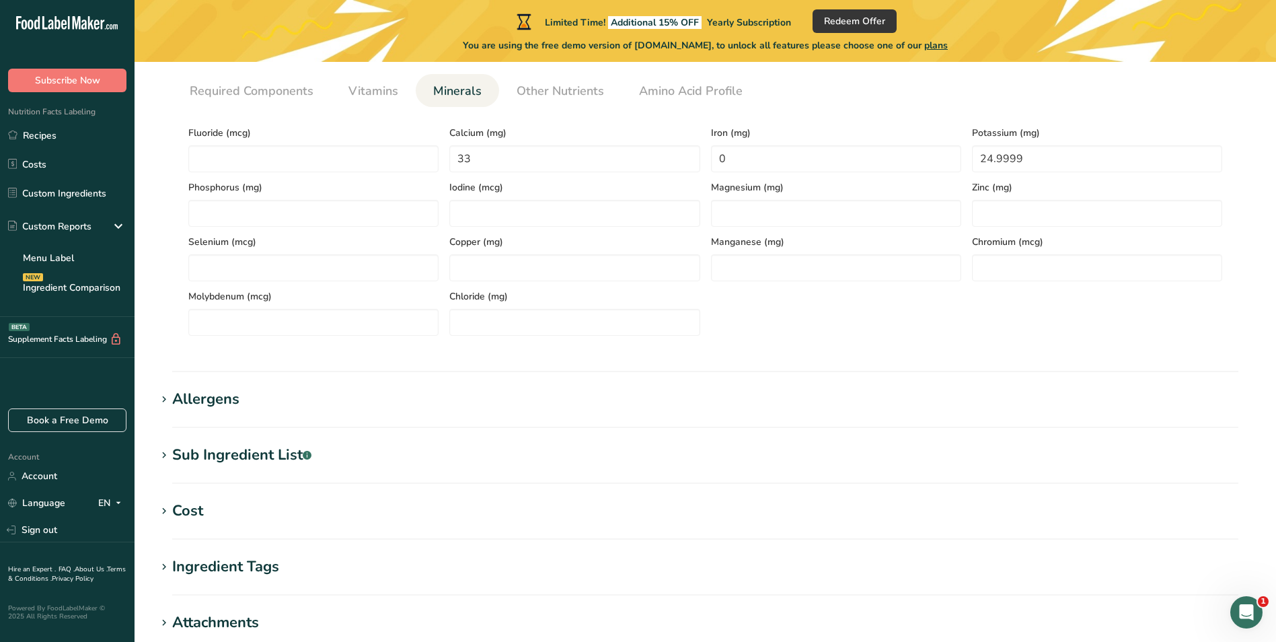
scroll to position [0, 0]
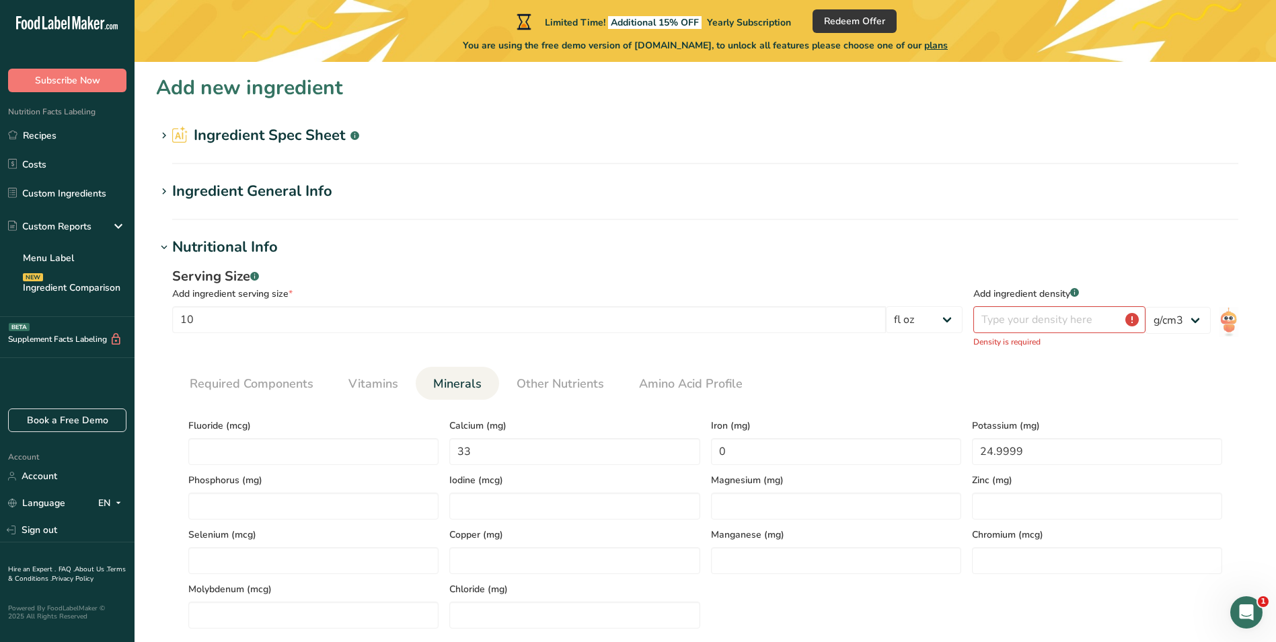
click at [198, 128] on h2 "Ingredient Spec Sheet .a-a{fill:#347362;}.b-a{fill:#fff;}" at bounding box center [265, 135] width 187 height 22
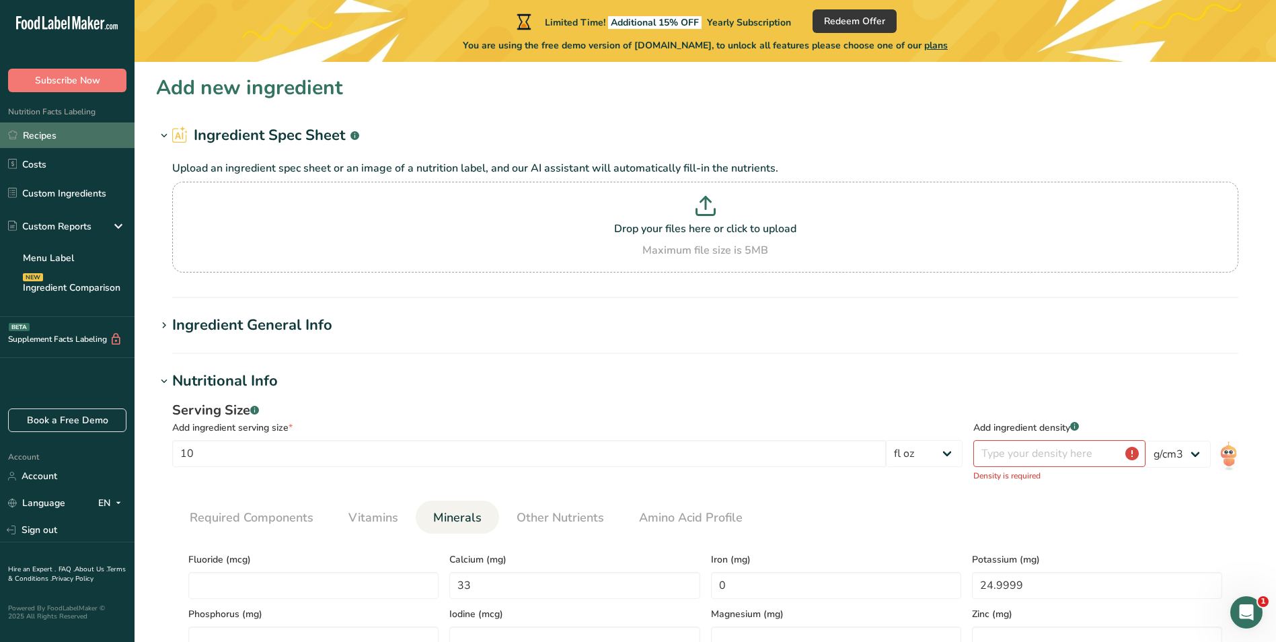
drag, startPoint x: 36, startPoint y: 135, endPoint x: 46, endPoint y: 135, distance: 10.1
click at [36, 135] on link "Recipes" at bounding box center [67, 135] width 135 height 26
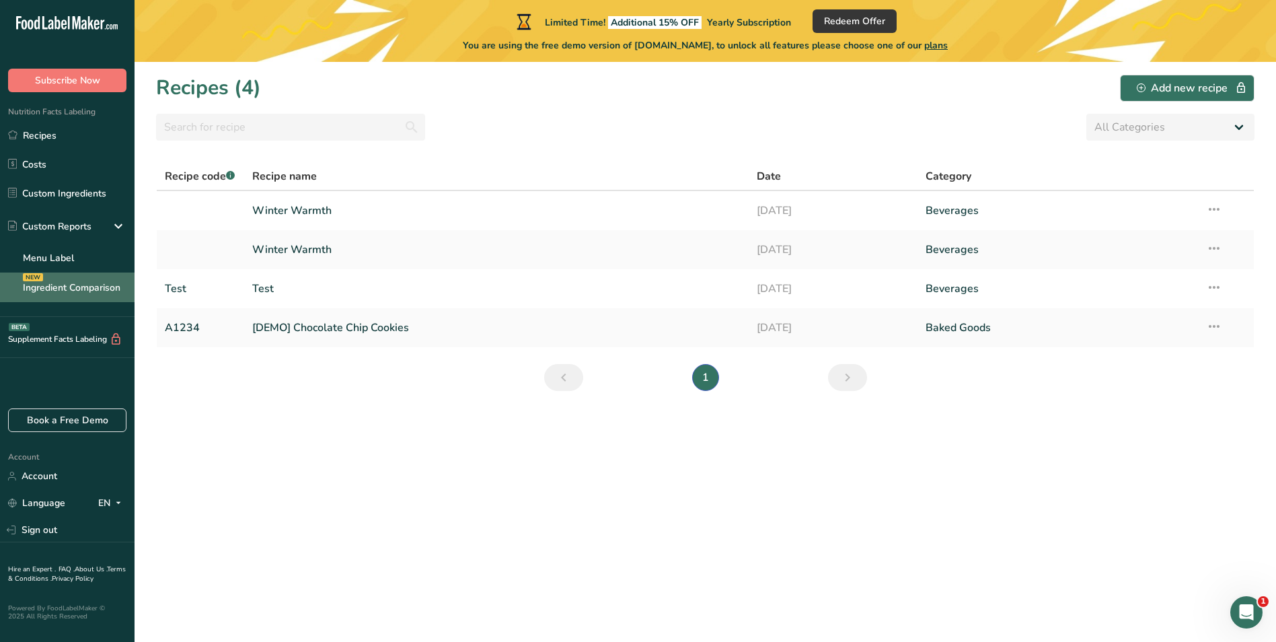
click at [60, 287] on link "Ingredient Comparison NEW" at bounding box center [67, 287] width 135 height 30
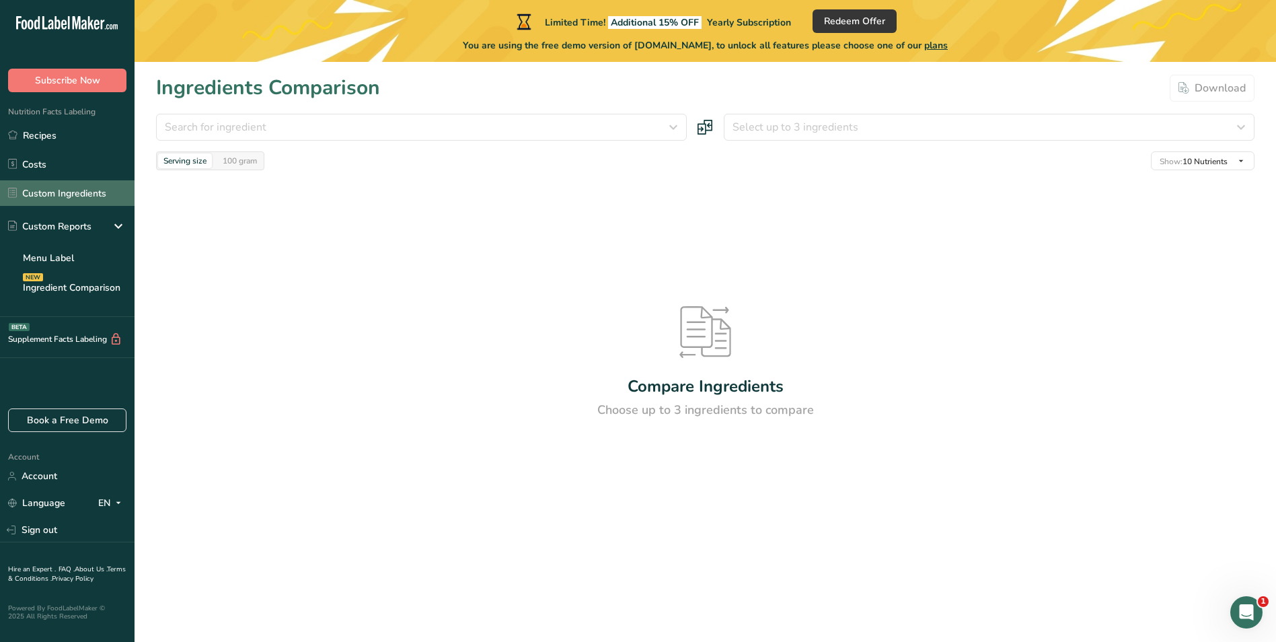
click at [59, 186] on link "Custom Ingredients" at bounding box center [67, 193] width 135 height 26
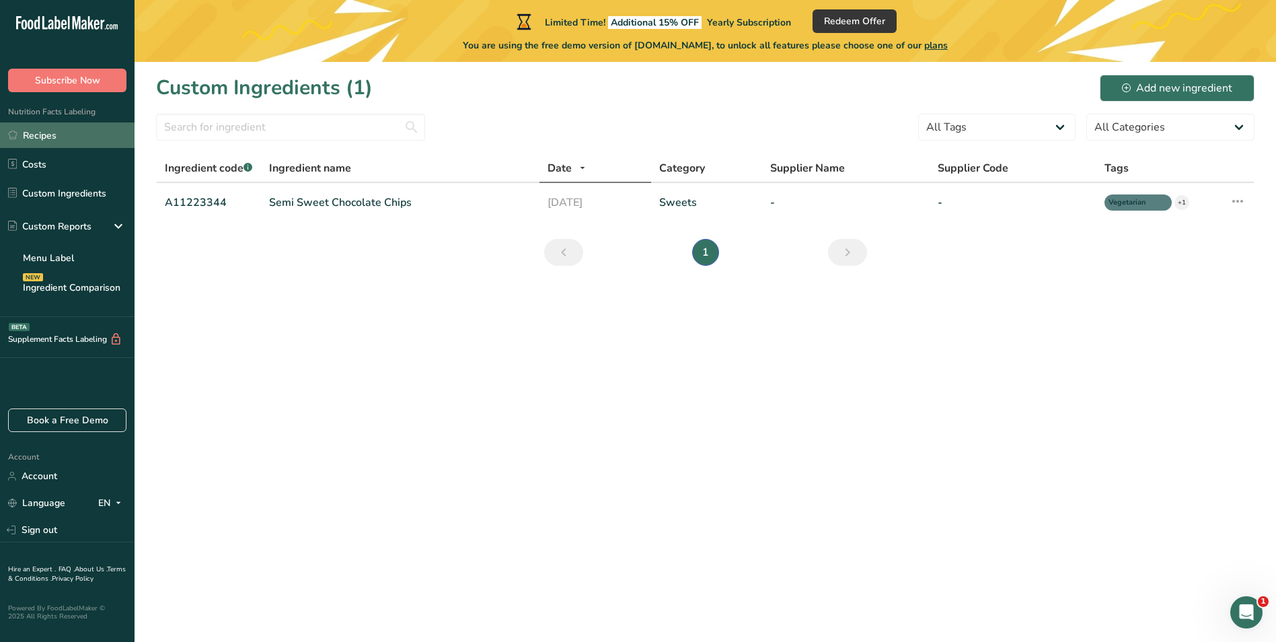
click at [49, 137] on link "Recipes" at bounding box center [67, 135] width 135 height 26
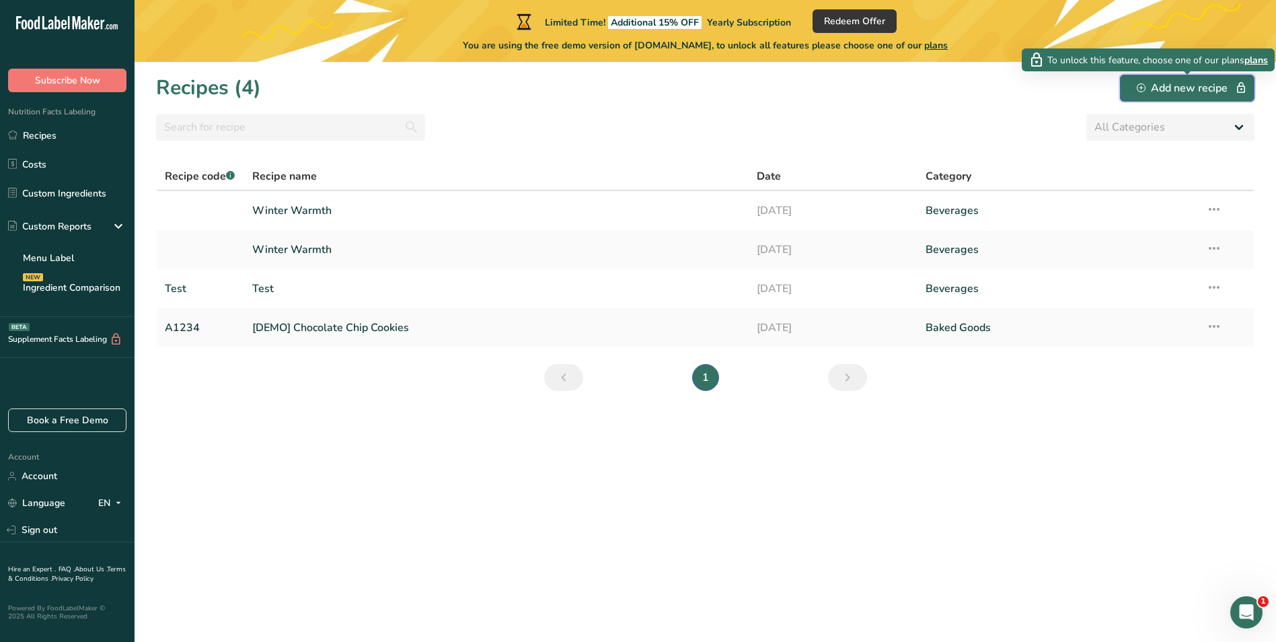
click at [1155, 81] on div "Add new recipe" at bounding box center [1187, 88] width 101 height 16
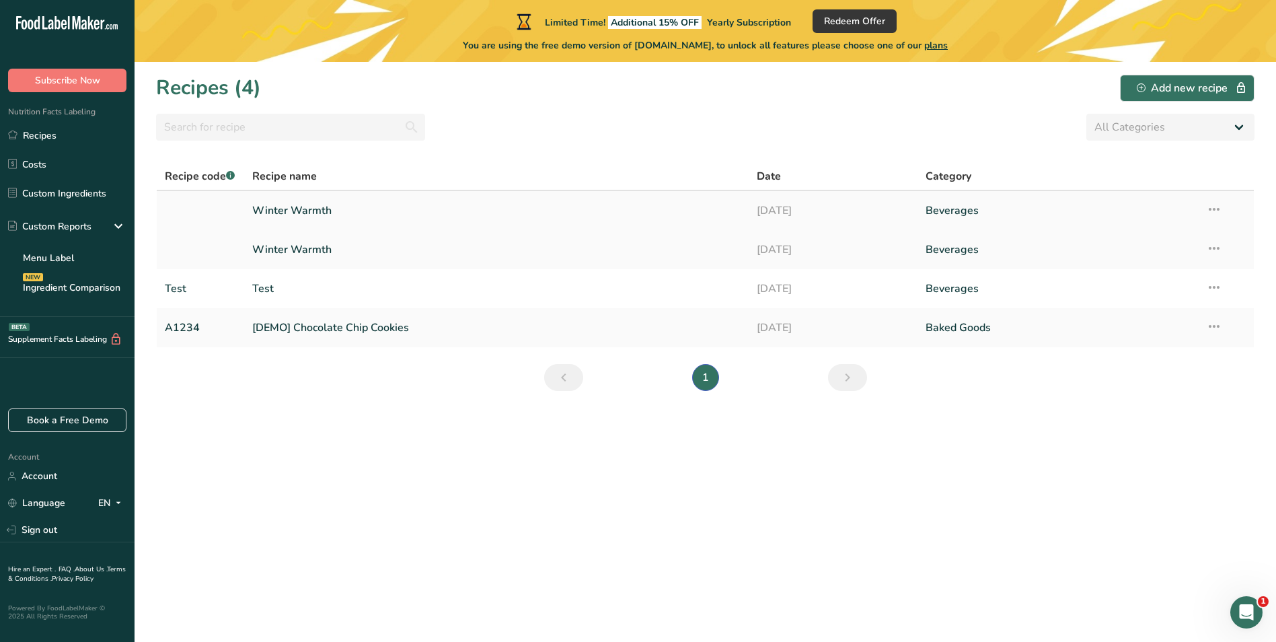
click at [296, 206] on link "Winter Warmth" at bounding box center [496, 210] width 489 height 28
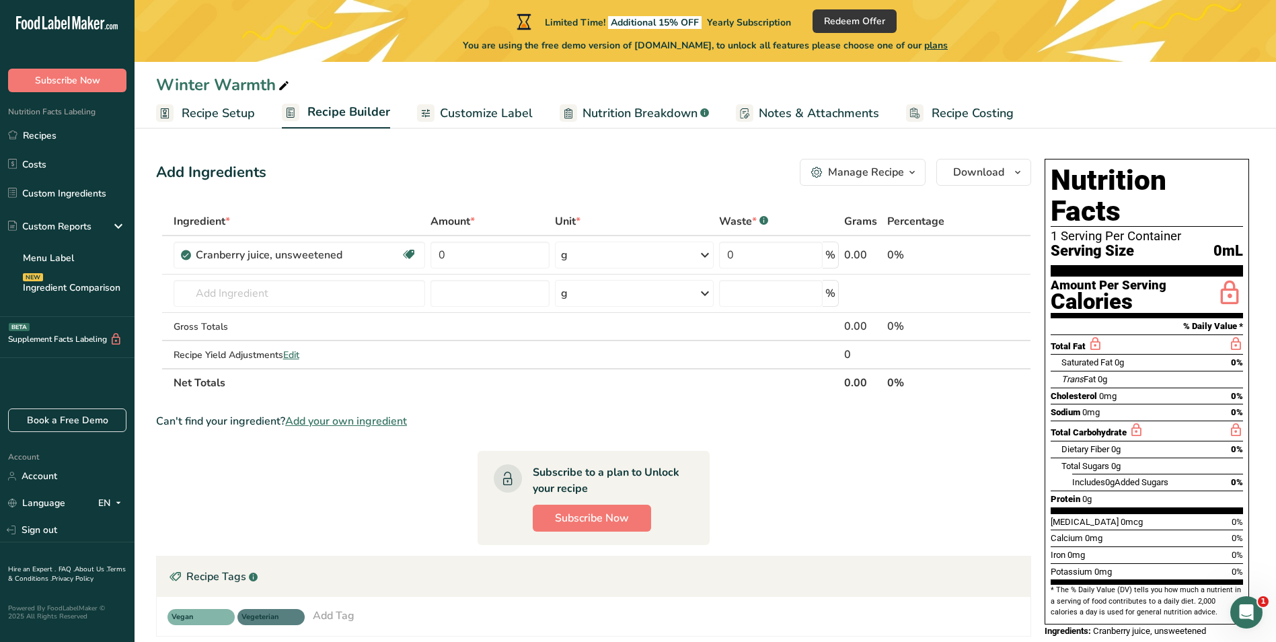
click at [486, 114] on span "Customize Label" at bounding box center [486, 113] width 93 height 18
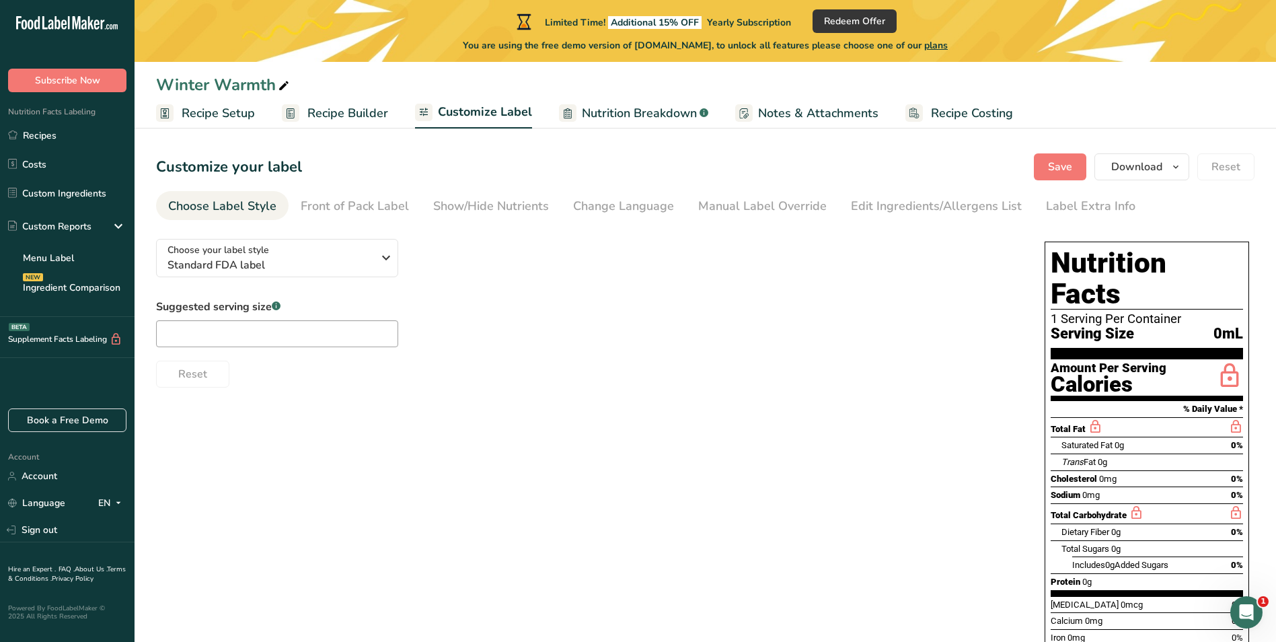
click at [234, 111] on span "Recipe Setup" at bounding box center [218, 113] width 73 height 18
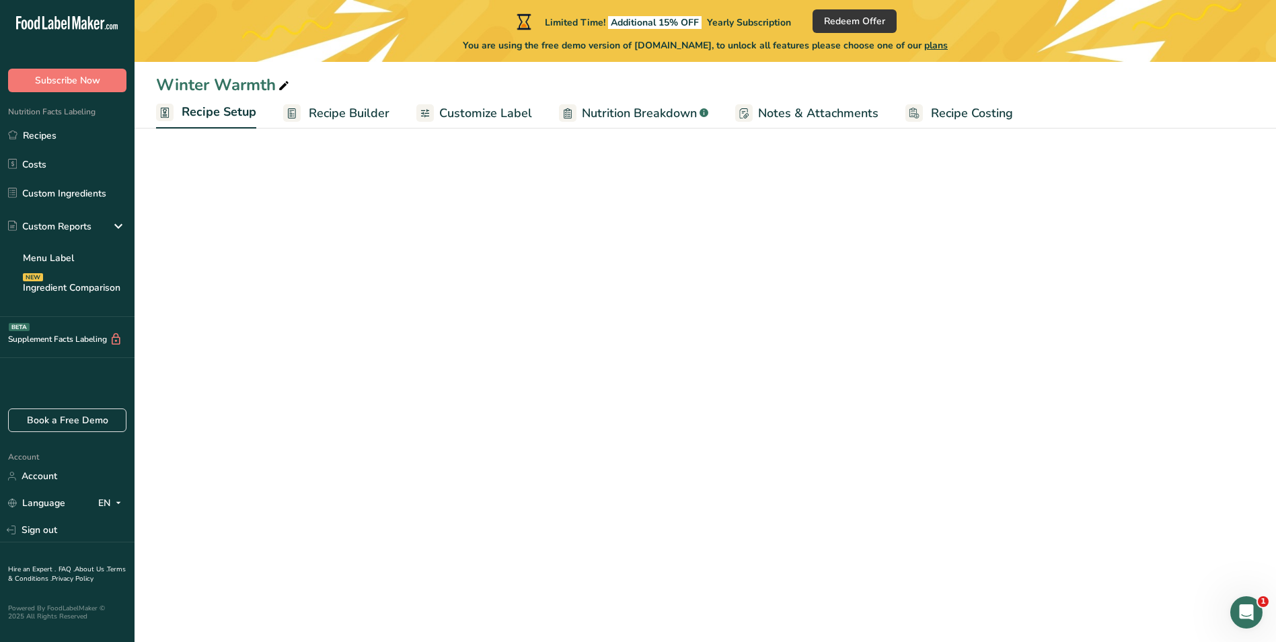
select select "22"
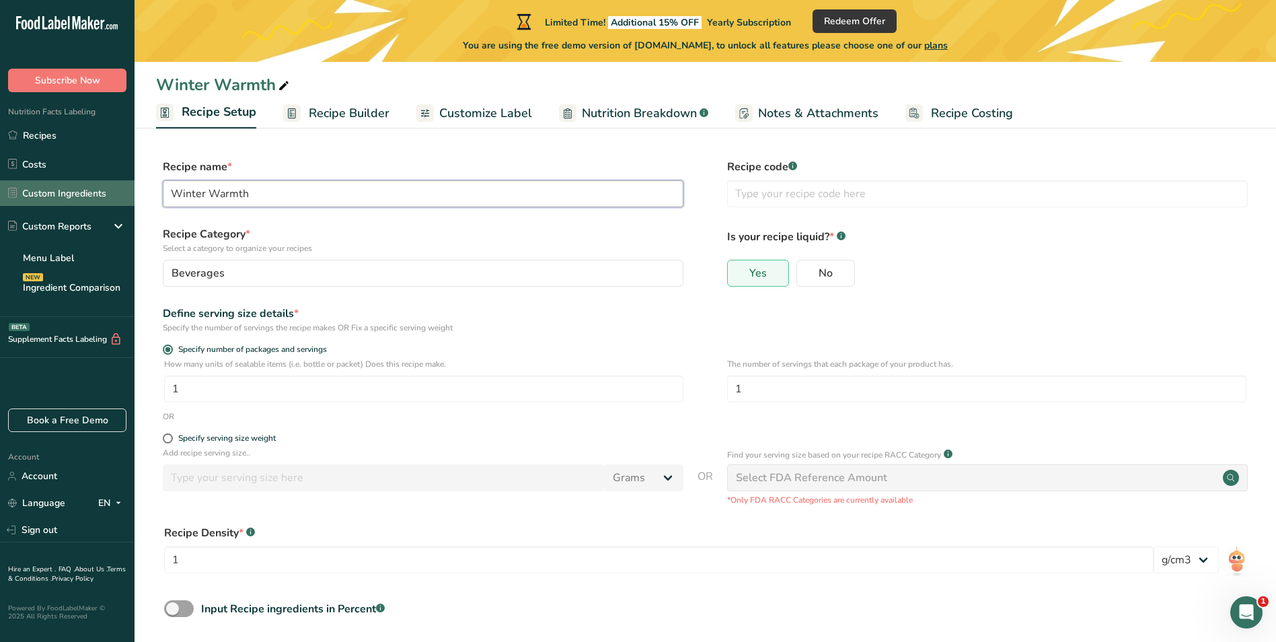
drag, startPoint x: 267, startPoint y: 191, endPoint x: 100, endPoint y: 186, distance: 166.9
click at [100, 186] on div ".a-20{fill:#fff;} Subscribe Now Nutrition Facts Labeling Recipes Costs Custom I…" at bounding box center [638, 351] width 1276 height 703
type input "Boba"
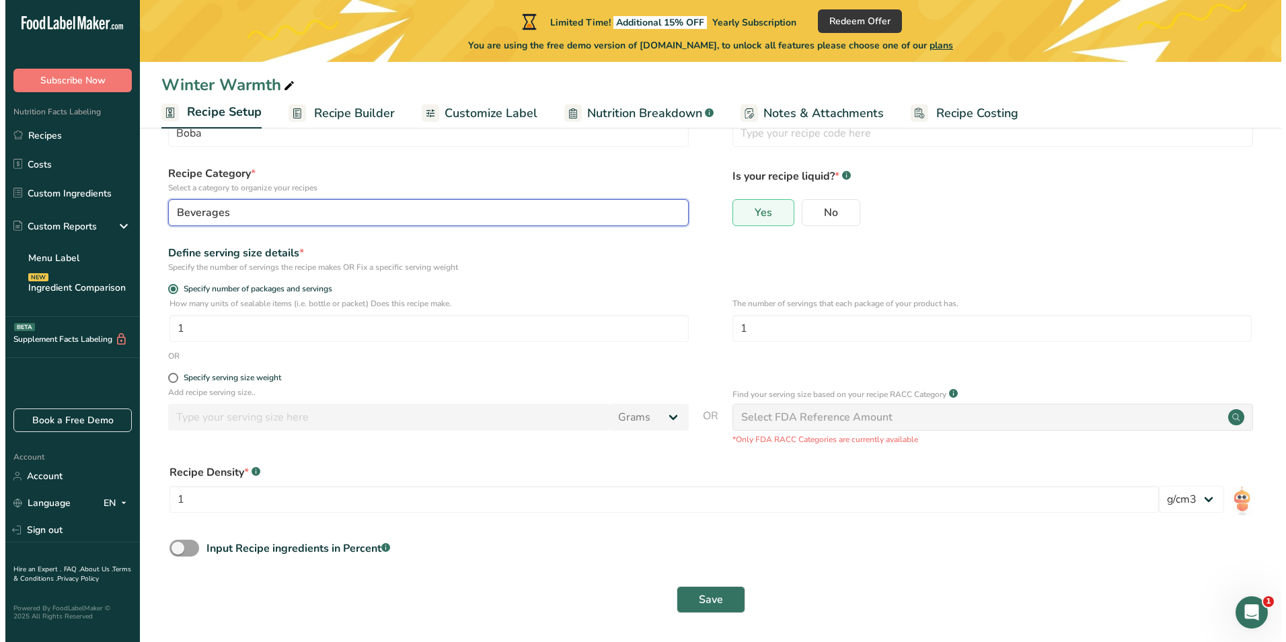
scroll to position [61, 0]
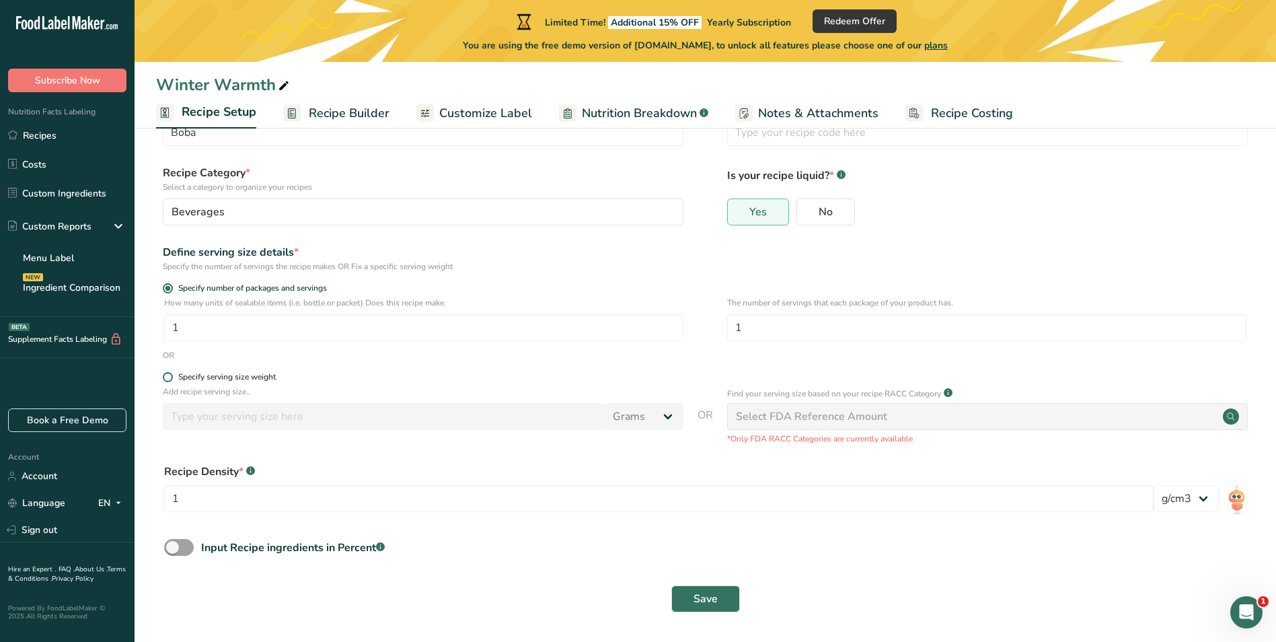
click at [168, 375] on span at bounding box center [168, 377] width 10 height 10
click at [168, 375] on input "Specify serving size weight" at bounding box center [167, 377] width 9 height 9
radio input "true"
radio input "false"
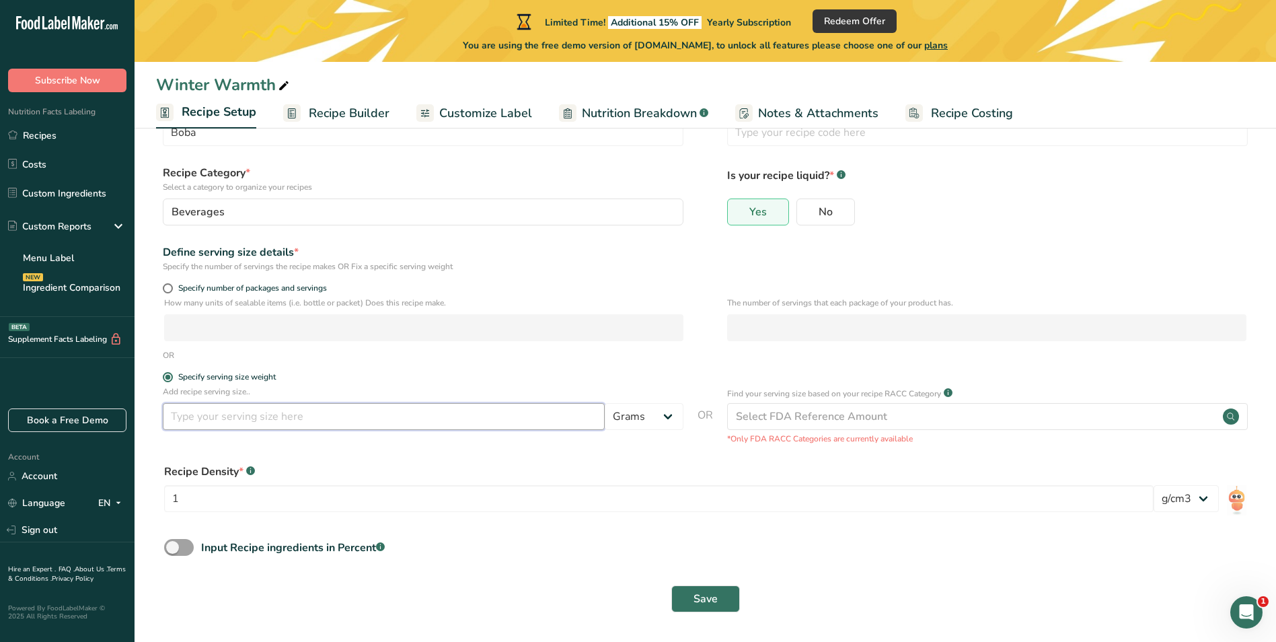
click at [266, 423] on input "number" at bounding box center [384, 416] width 442 height 27
type input "10"
click at [659, 412] on select "Grams kg mg mcg lb oz l mL fl oz tbsp tsp cup qt gallon" at bounding box center [644, 416] width 79 height 27
select select "18"
click at [605, 403] on select "Grams kg mg mcg lb oz l mL fl oz tbsp tsp cup qt gallon" at bounding box center [644, 416] width 79 height 27
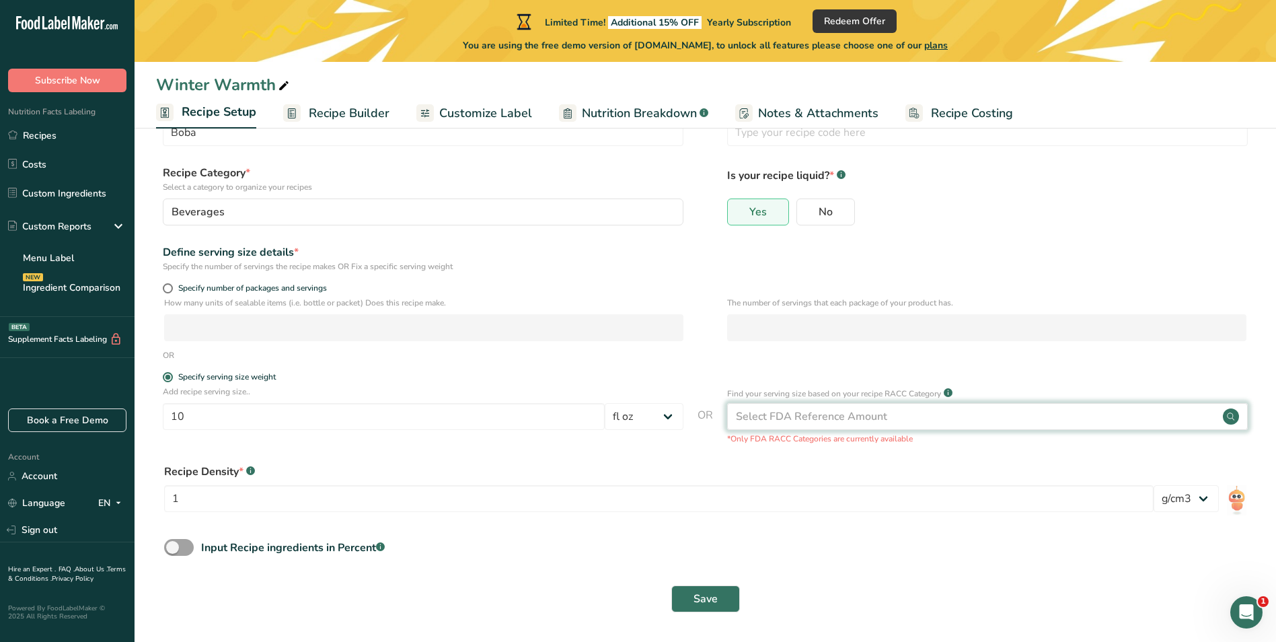
click at [877, 408] on div "Select FDA Reference Amount" at bounding box center [811, 416] width 151 height 16
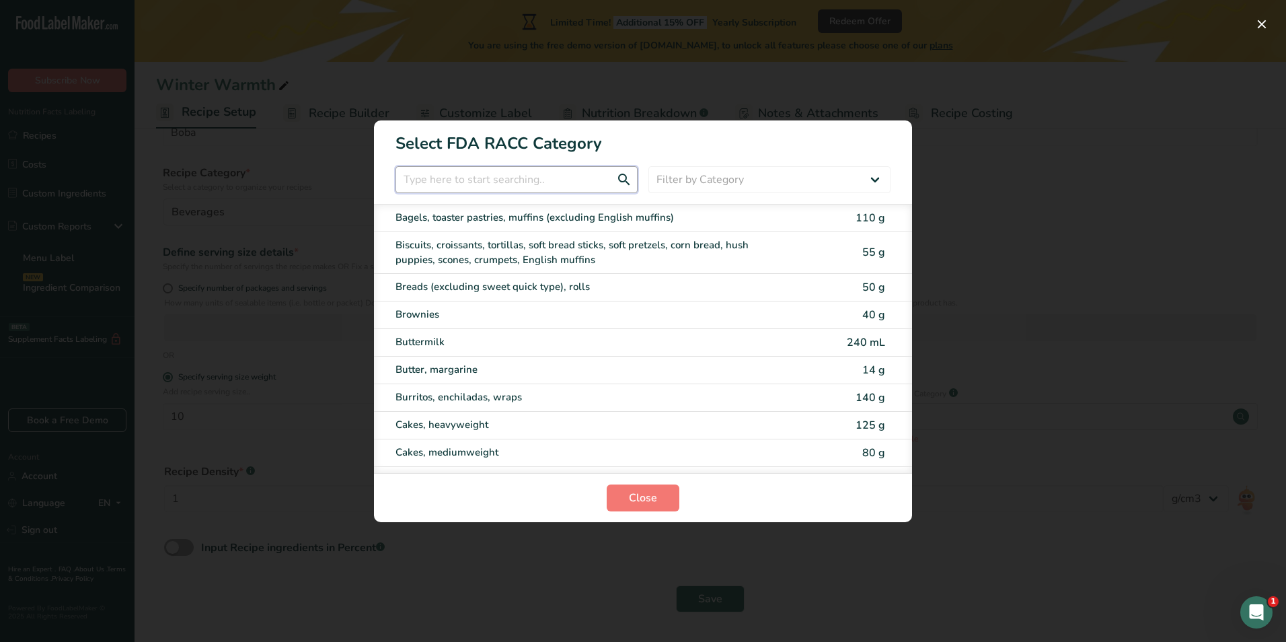
click at [516, 189] on input "RACC Category Selection Modal" at bounding box center [516, 179] width 242 height 27
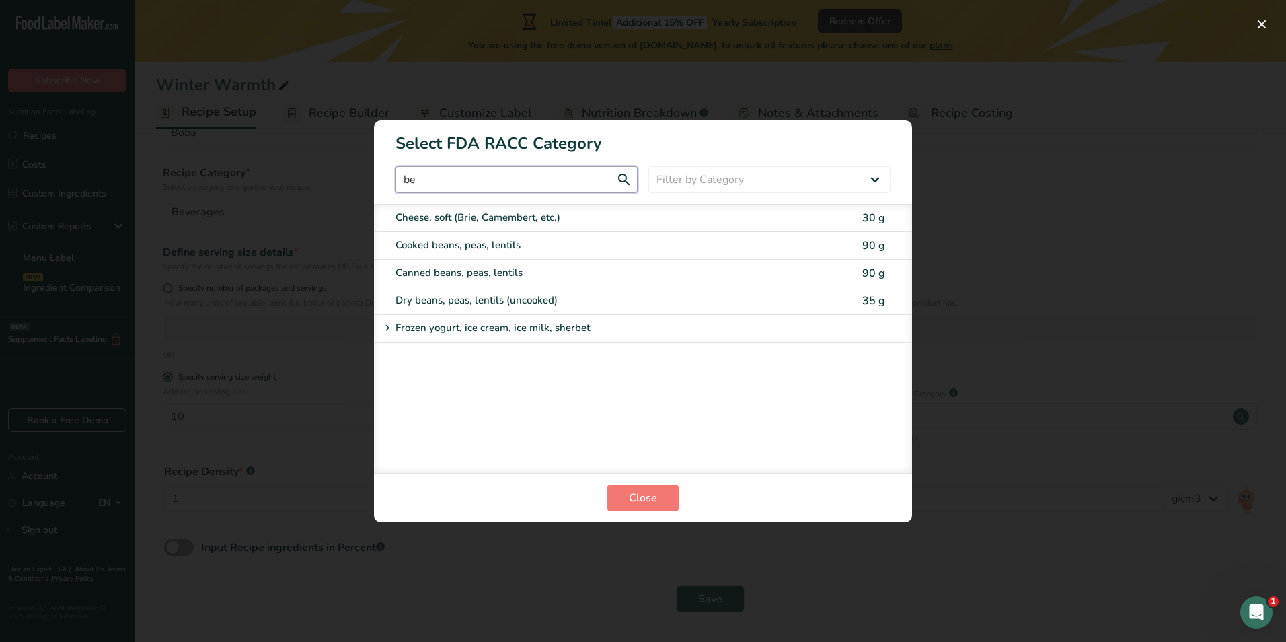
scroll to position [0, 0]
type input "b"
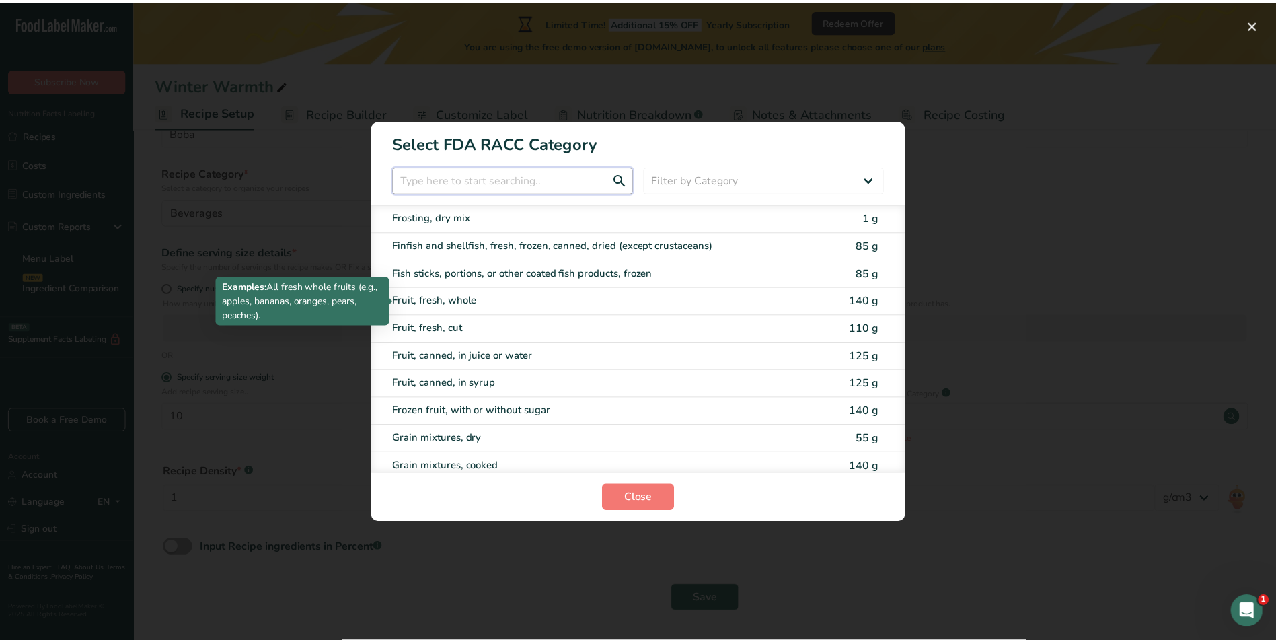
scroll to position [1229, 0]
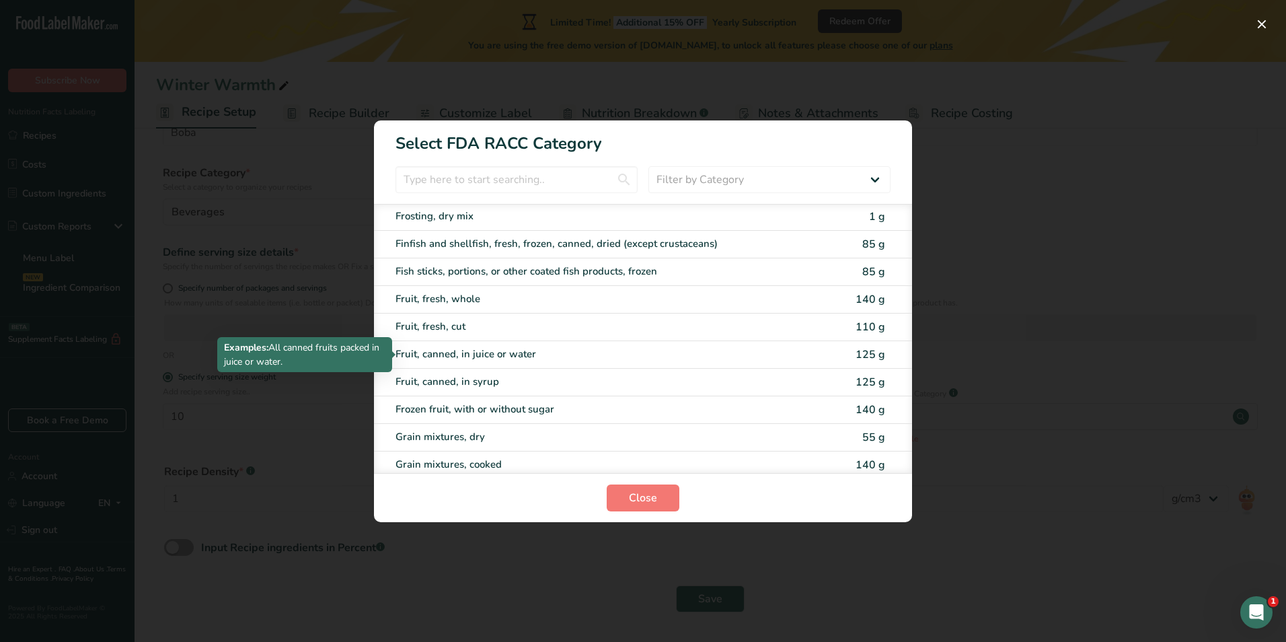
click at [472, 352] on div "Fruit, canned, in juice or water" at bounding box center [586, 353] width 382 height 15
type input "125"
select select "0"
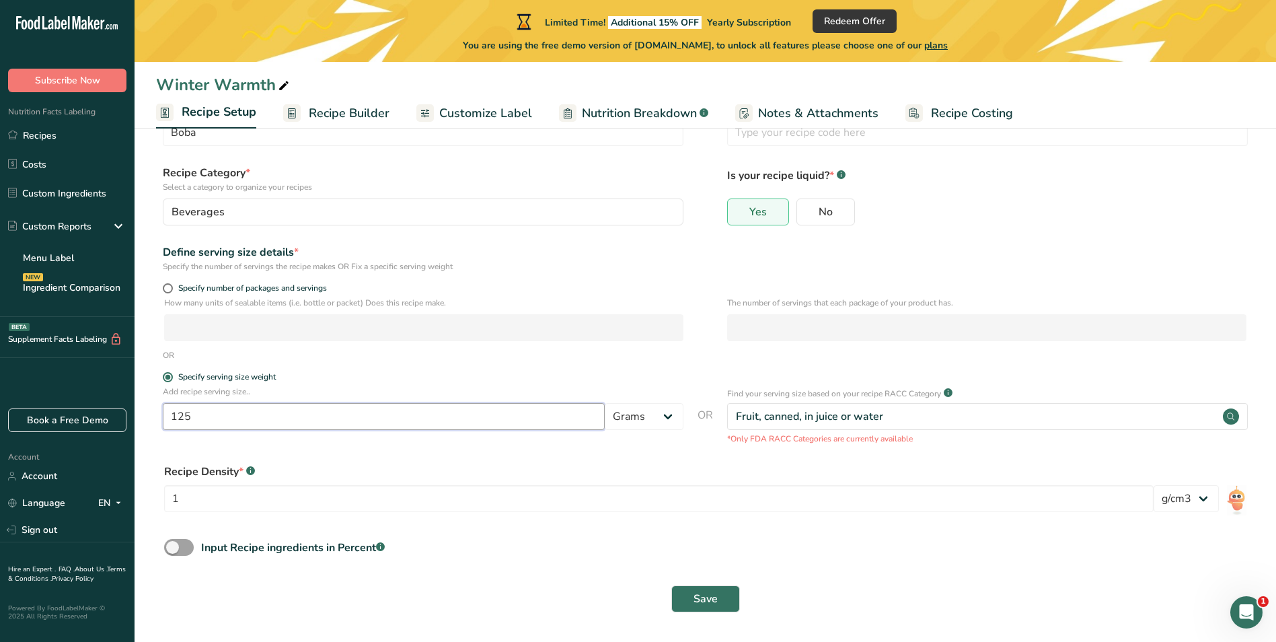
drag, startPoint x: 240, startPoint y: 416, endPoint x: 137, endPoint y: 416, distance: 103.6
click at [137, 416] on section "Recipe name * Boba Recipe code .a-a{fill:#347362;}.b-a{fill:#fff;} Recipe Categ…" at bounding box center [705, 356] width 1141 height 571
type input "10"
click at [627, 426] on select "Grams kg mg mcg lb oz l mL fl oz tbsp tsp cup qt gallon" at bounding box center [644, 416] width 79 height 27
select select "5"
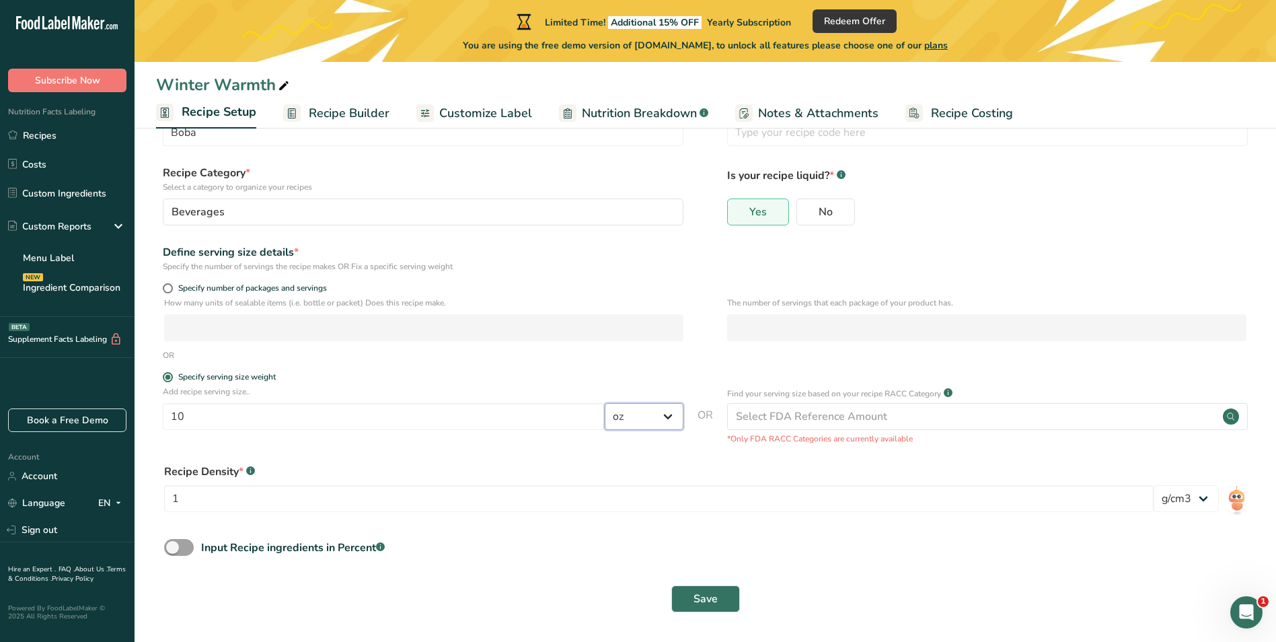
click at [605, 403] on select "Grams kg mg mcg lb oz l mL fl oz tbsp tsp cup qt gallon" at bounding box center [644, 416] width 79 height 27
click at [346, 508] on input "1" at bounding box center [658, 498] width 989 height 27
click at [588, 537] on form "Recipe name * Boba Recipe code .a-a{fill:#347362;}.b-a{fill:#fff;} Recipe Categ…" at bounding box center [705, 359] width 1098 height 523
click at [704, 599] on span "Save" at bounding box center [705, 598] width 24 height 16
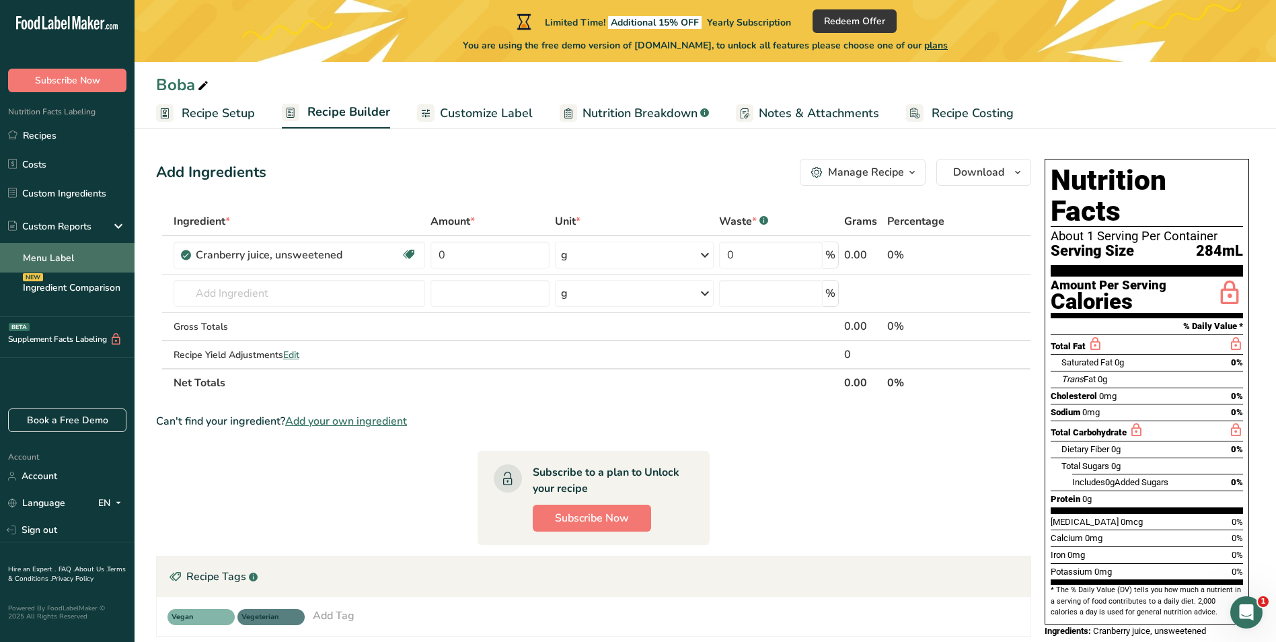
click at [31, 261] on link "Menu Label" at bounding box center [67, 258] width 135 height 30
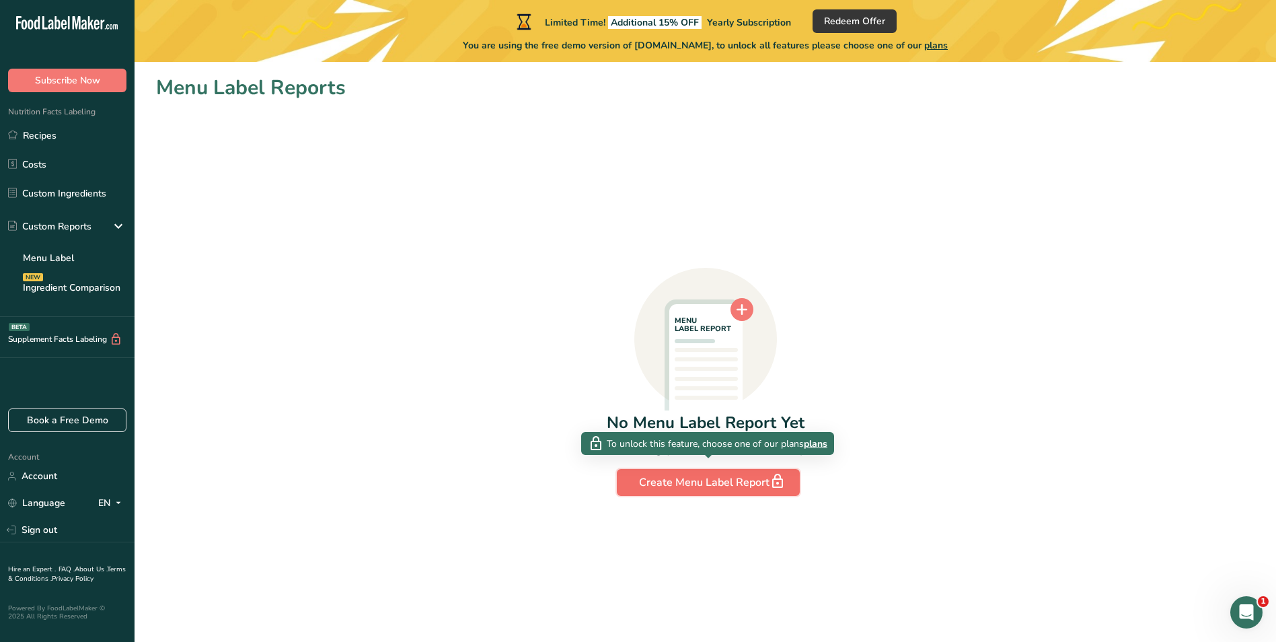
click at [679, 480] on div "Create Menu Label Report" at bounding box center [708, 482] width 139 height 19
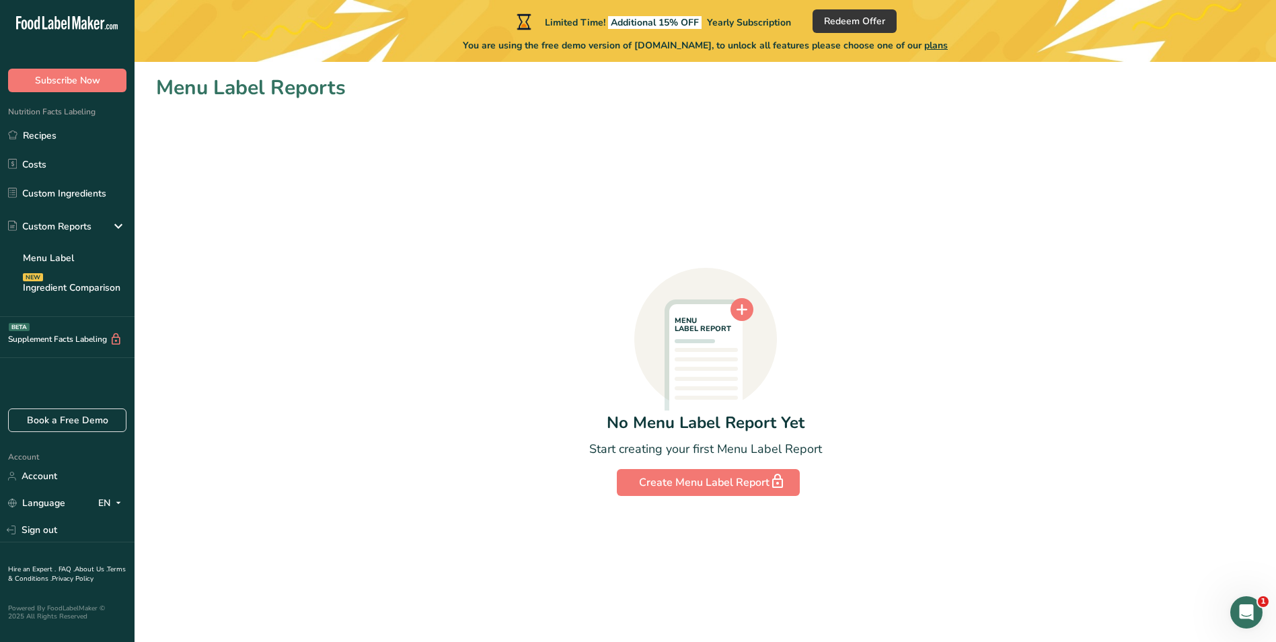
drag, startPoint x: 568, startPoint y: 315, endPoint x: 553, endPoint y: 313, distance: 15.6
click at [568, 315] on div "MENU LABEL REPORT No Menu Label Report Yet Start creating your first Menu Label…" at bounding box center [705, 299] width 1098 height 393
